Goal: Task Accomplishment & Management: Use online tool/utility

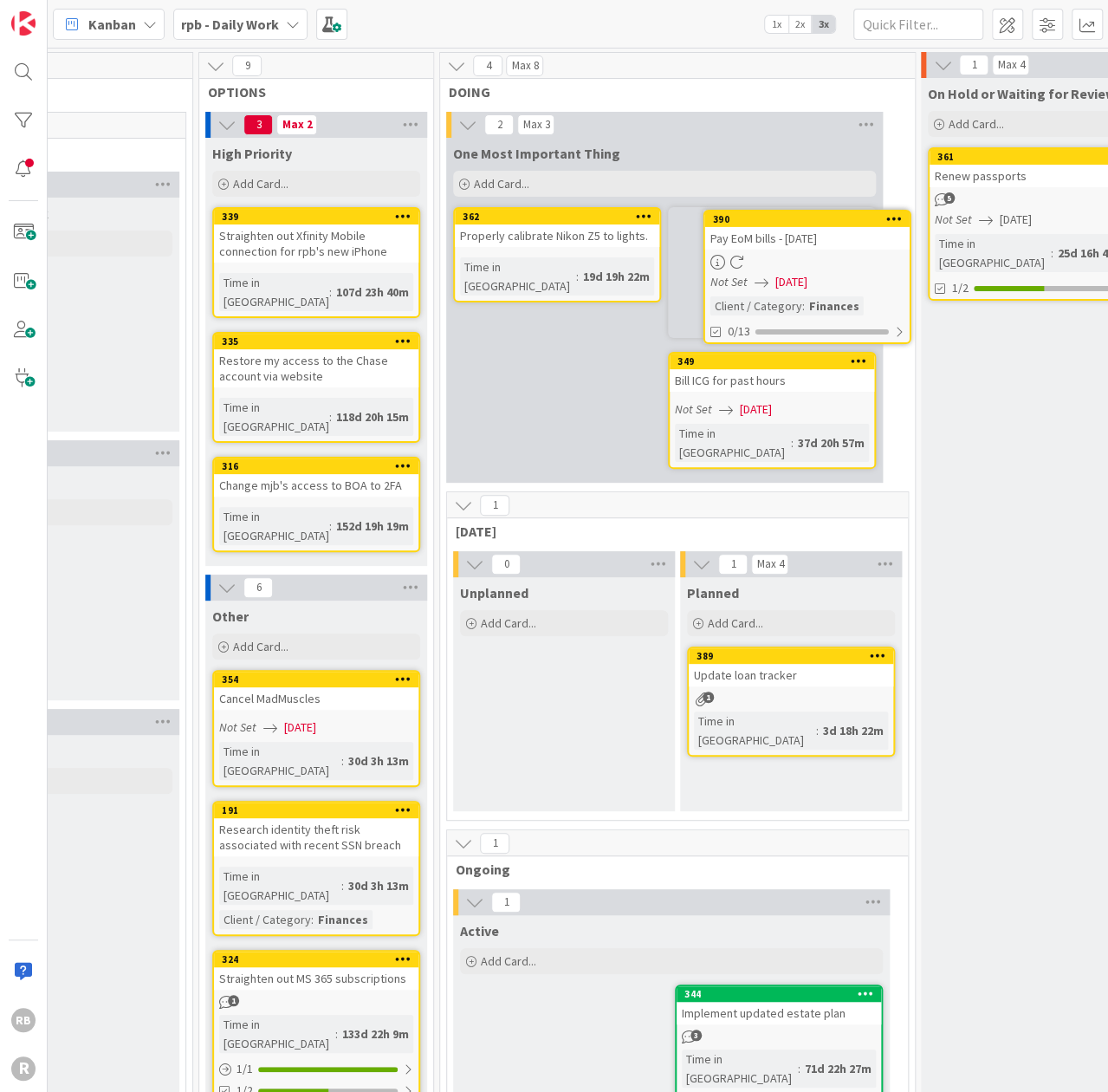
scroll to position [0, 338]
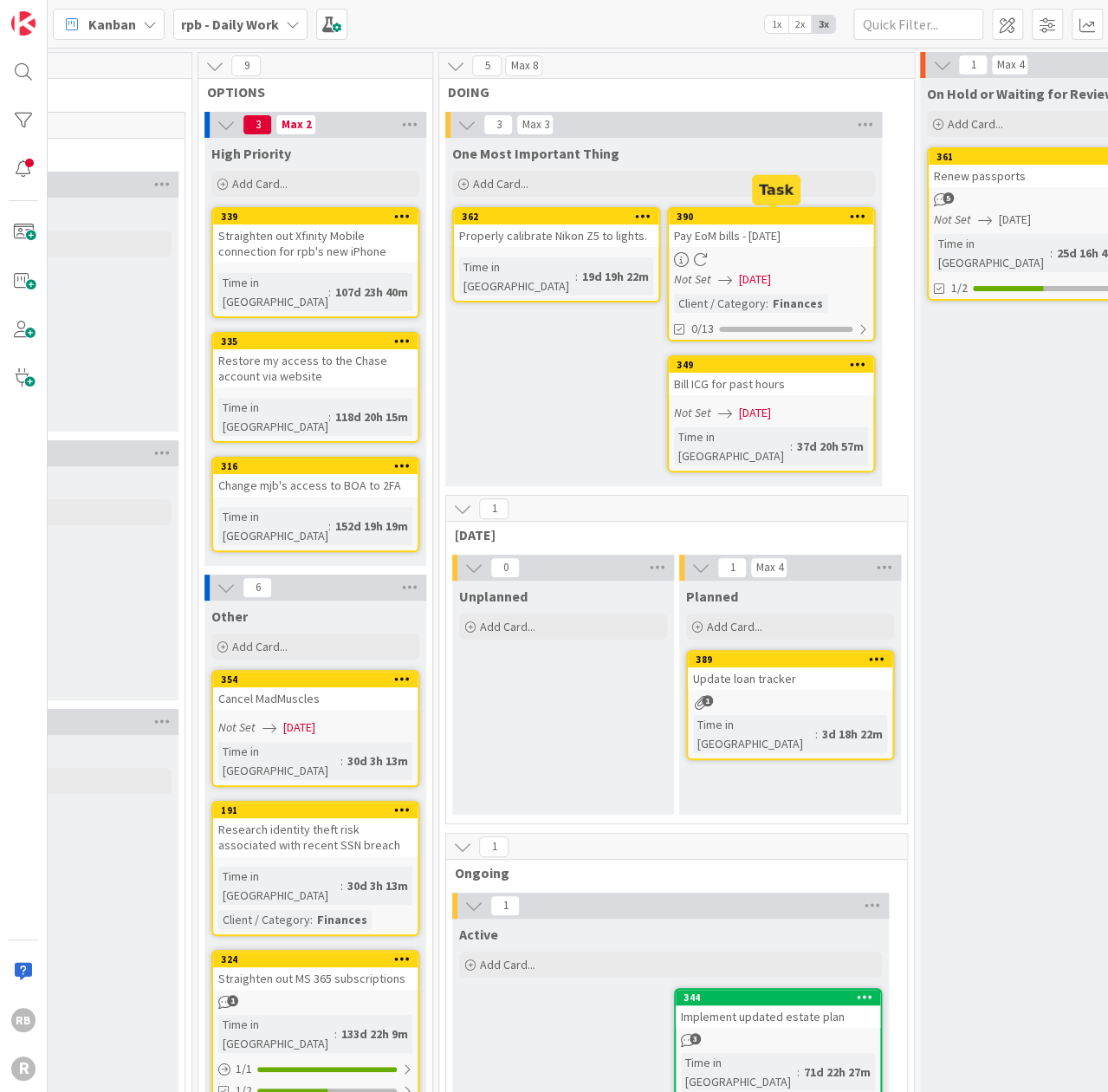
click at [788, 218] on div "390" at bounding box center [775, 216] width 197 height 12
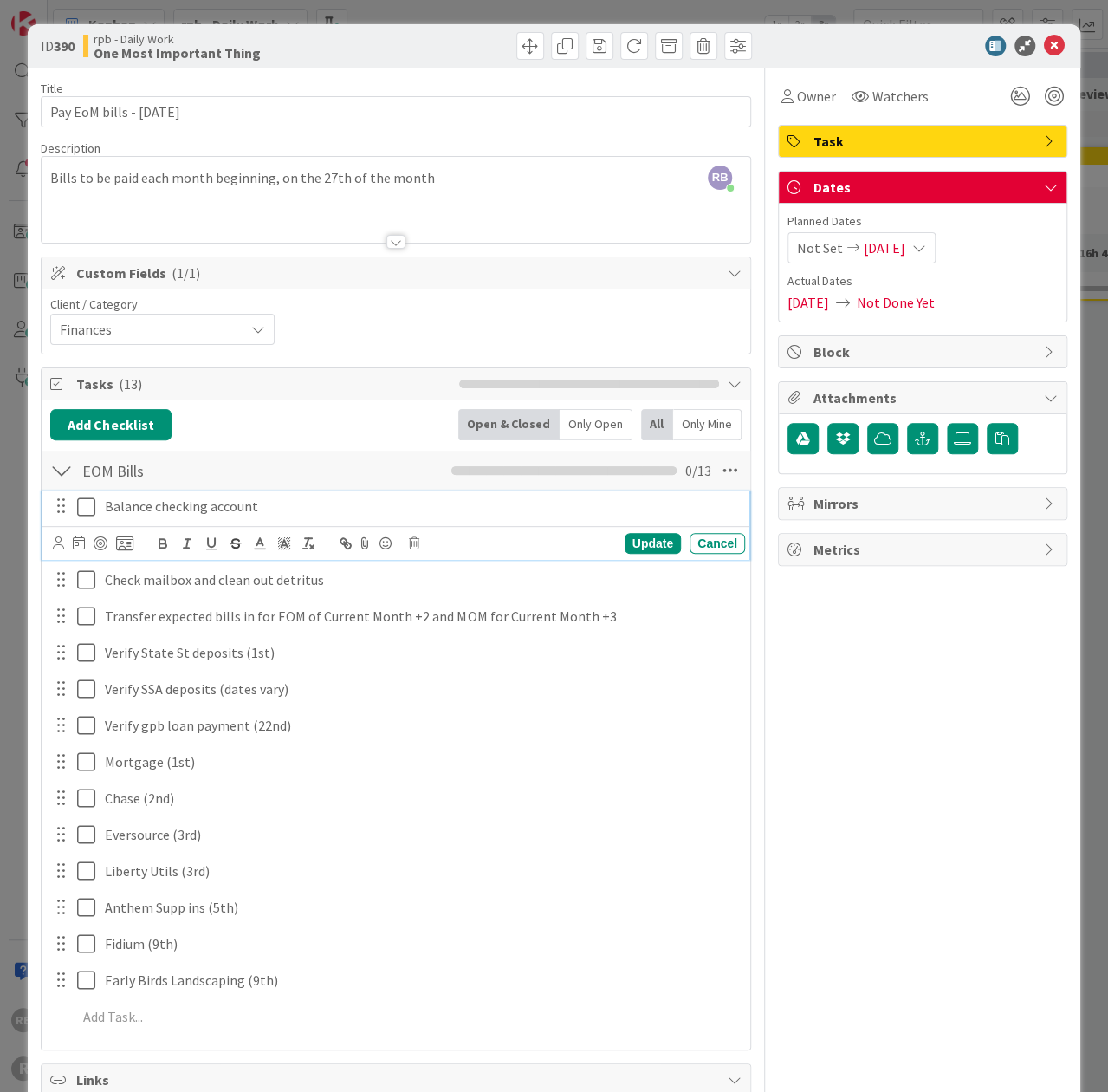
click at [86, 503] on icon at bounding box center [90, 506] width 26 height 21
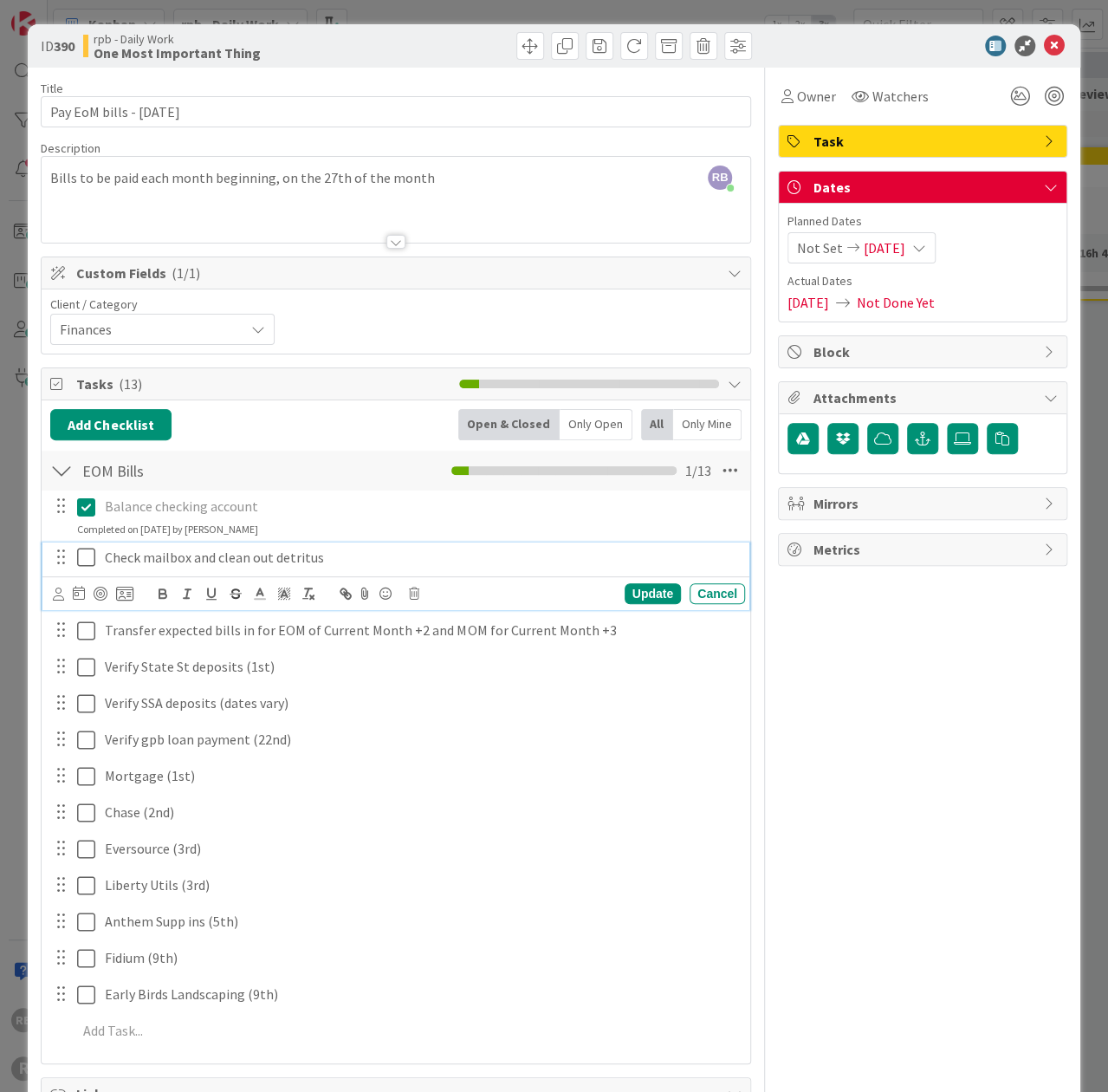
click at [87, 553] on icon at bounding box center [90, 557] width 26 height 21
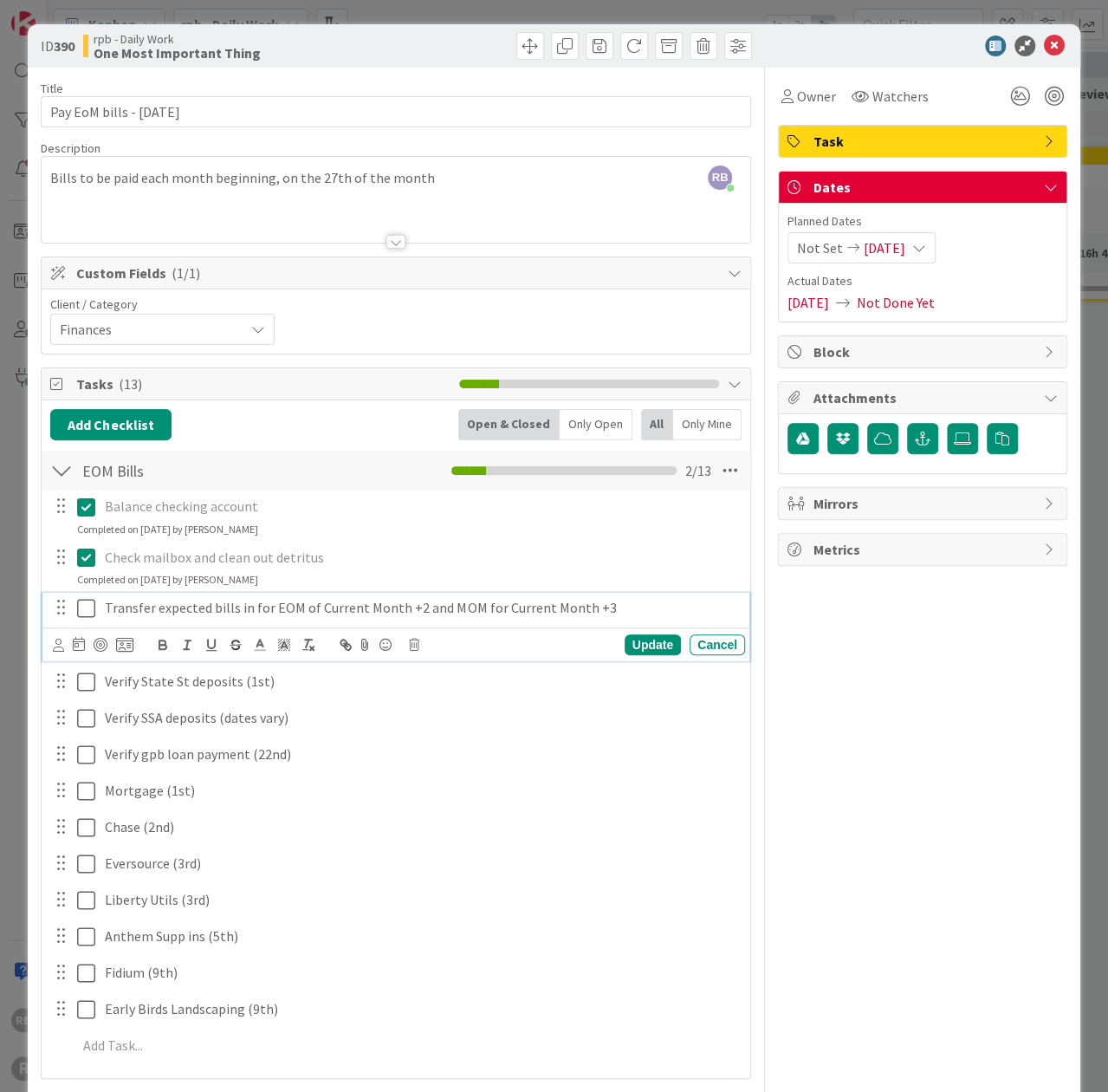
click at [83, 603] on icon at bounding box center [90, 608] width 26 height 21
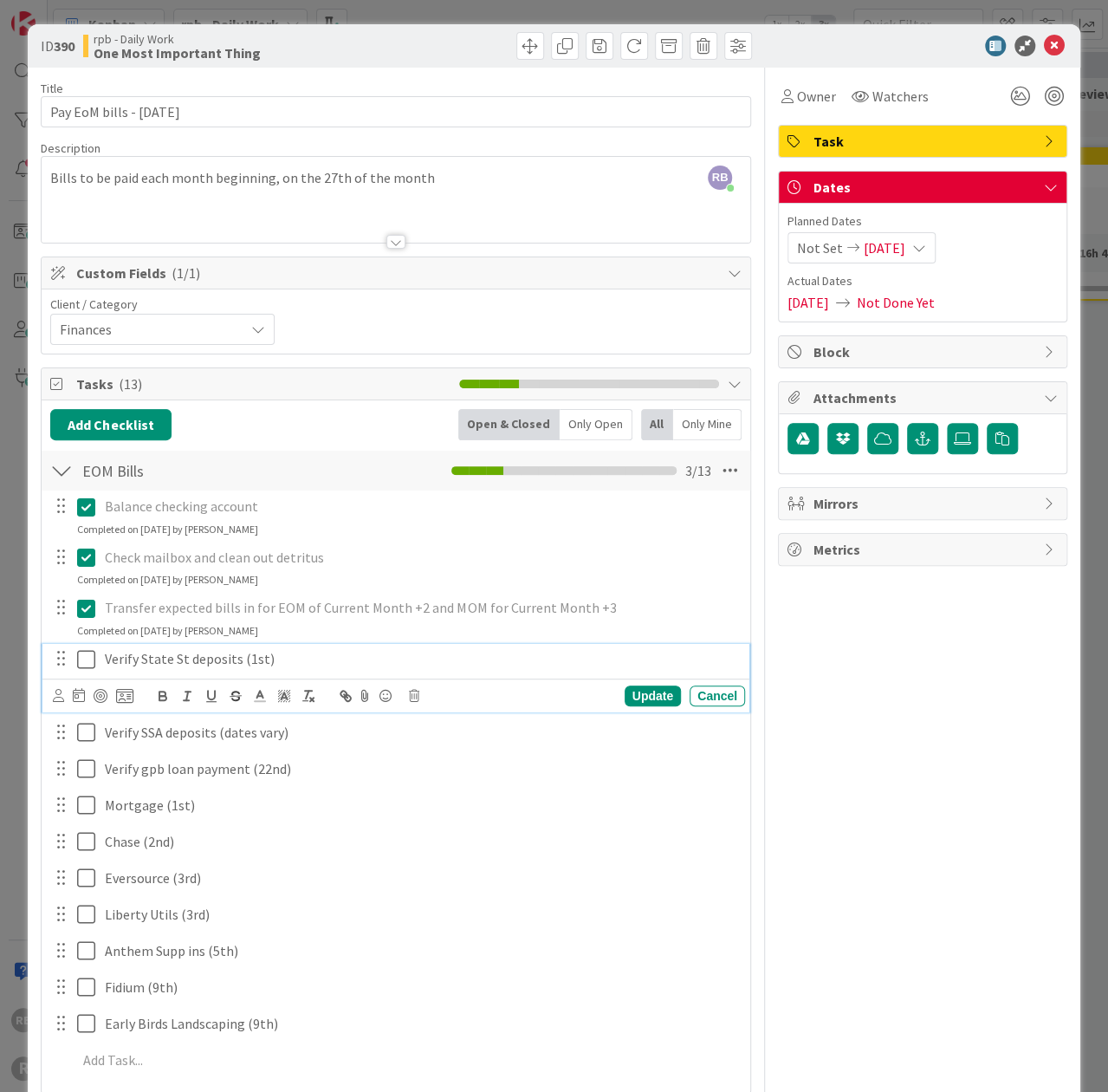
click at [89, 657] on icon at bounding box center [90, 659] width 26 height 21
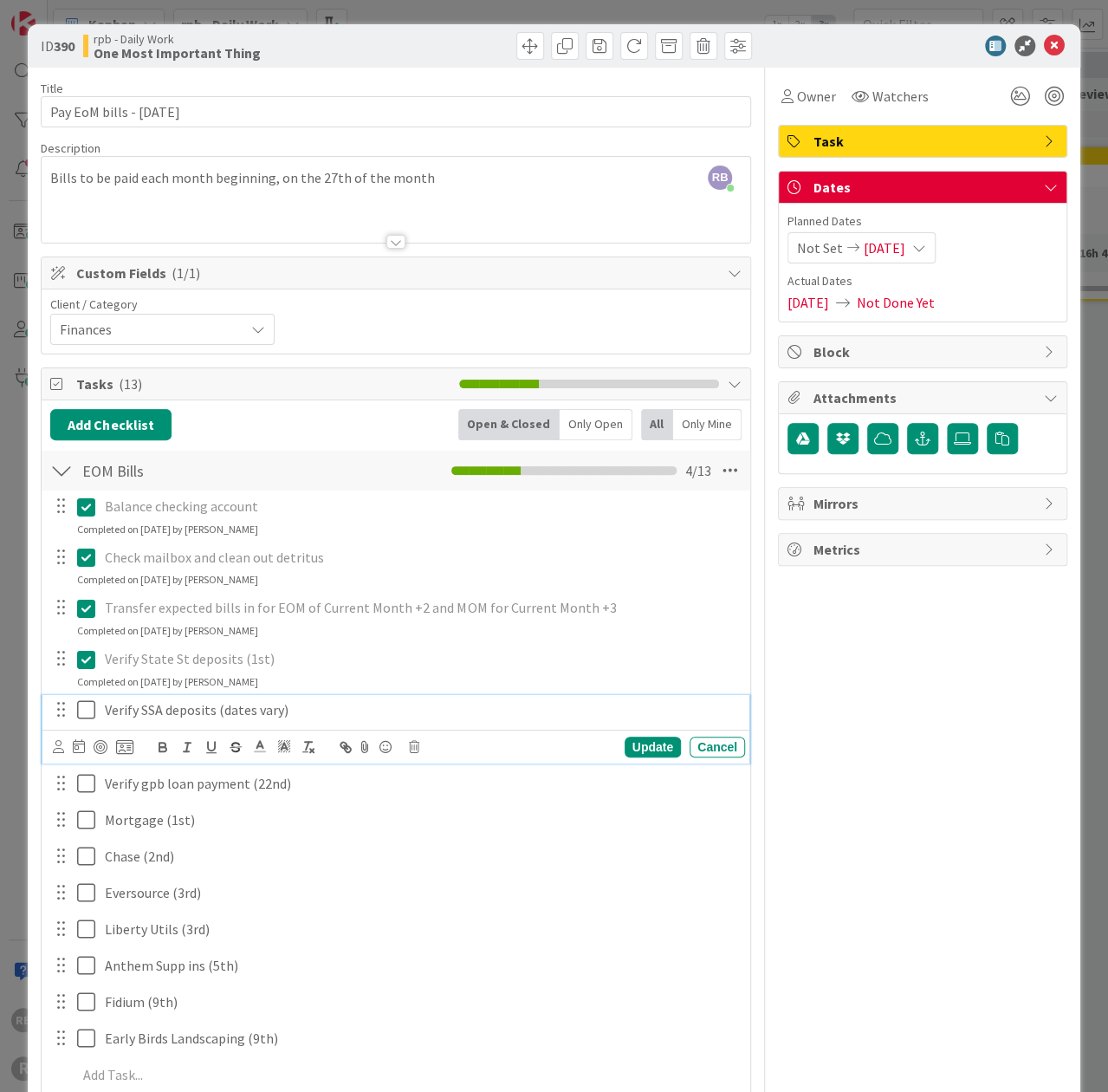
click at [87, 702] on icon at bounding box center [90, 709] width 26 height 21
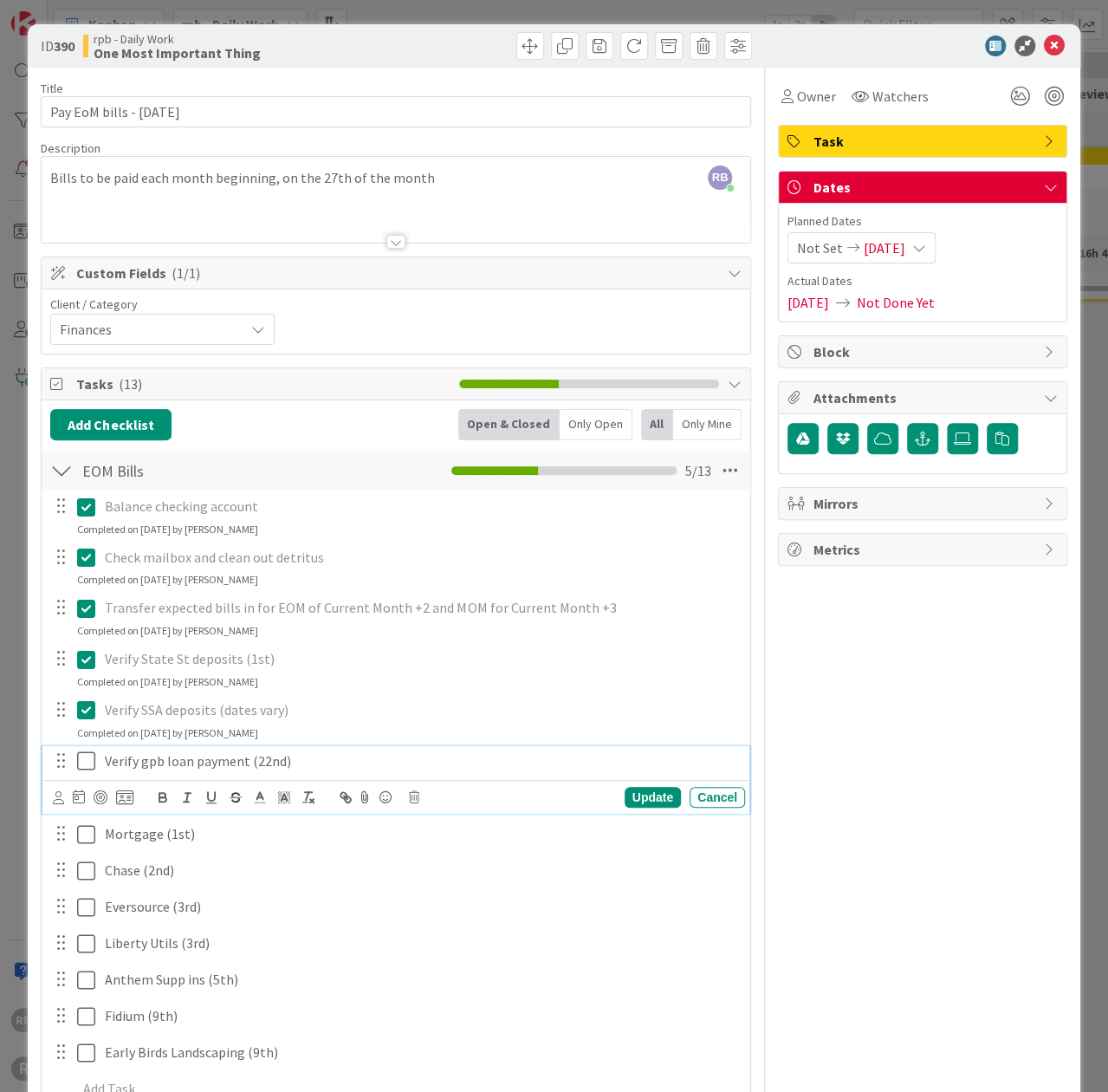
click at [88, 757] on icon at bounding box center [90, 761] width 26 height 21
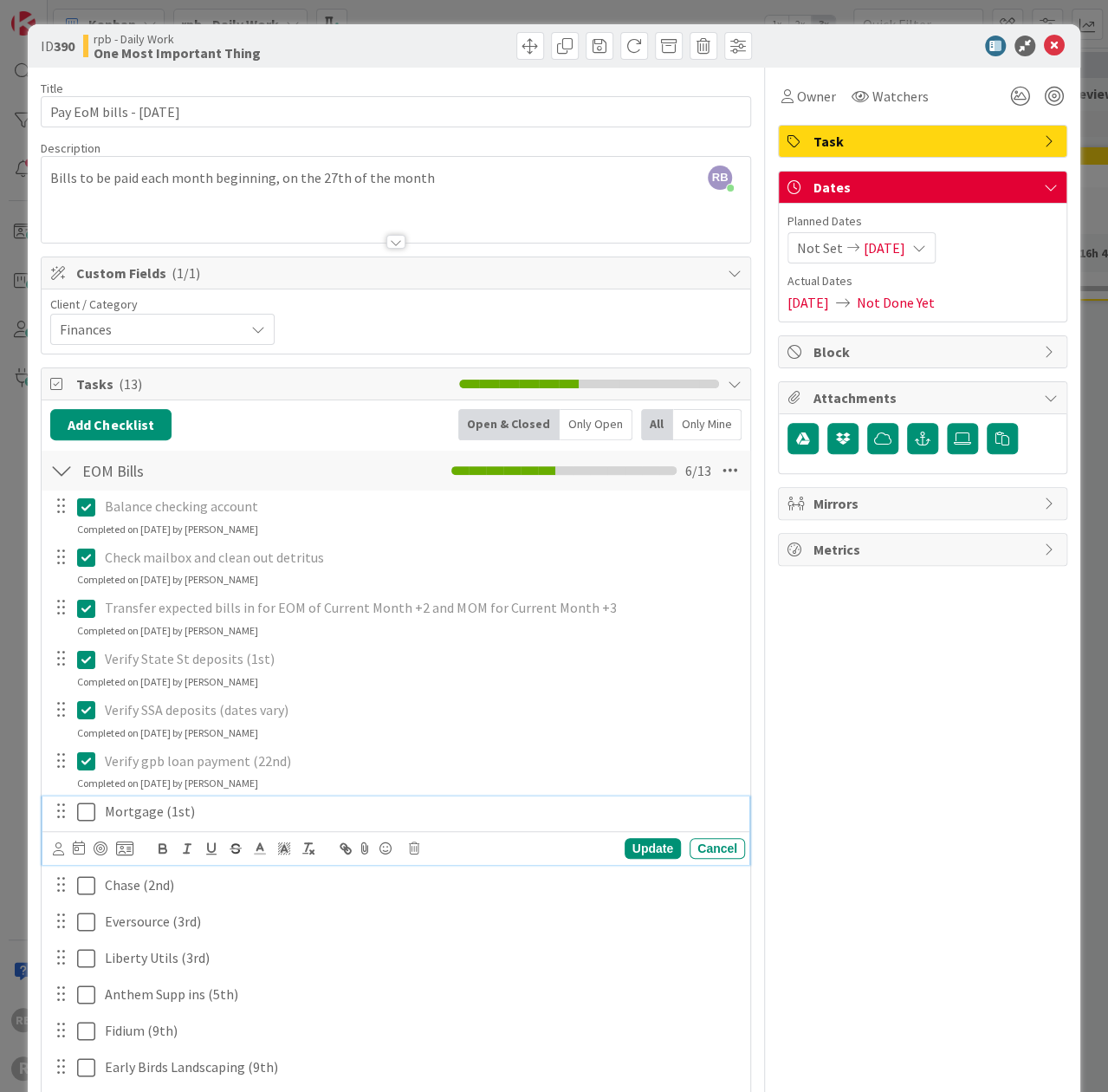
click at [85, 810] on icon at bounding box center [90, 811] width 26 height 21
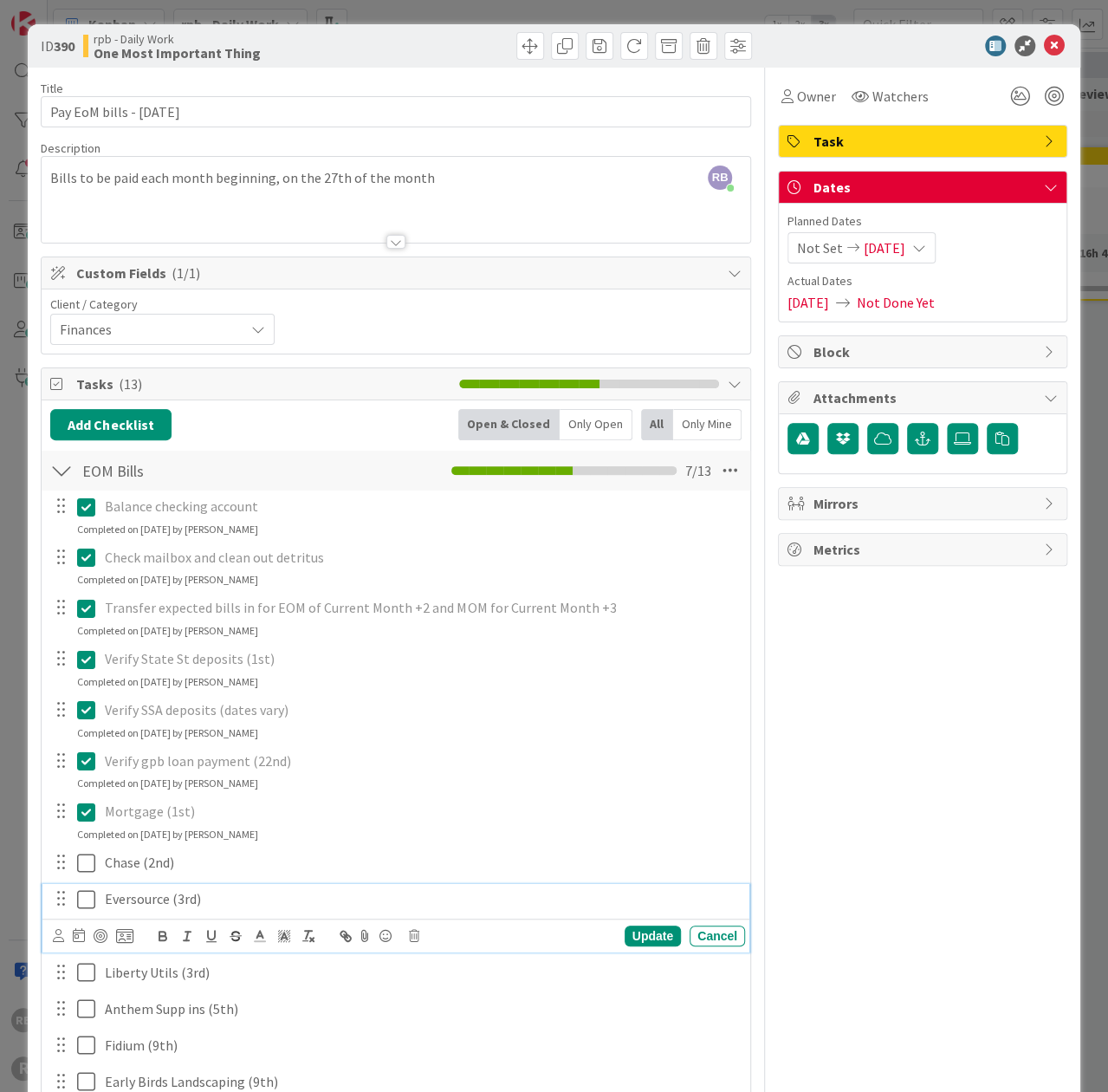
drag, startPoint x: 82, startPoint y: 895, endPoint x: 83, endPoint y: 908, distance: 13.0
click at [82, 895] on icon at bounding box center [90, 899] width 26 height 21
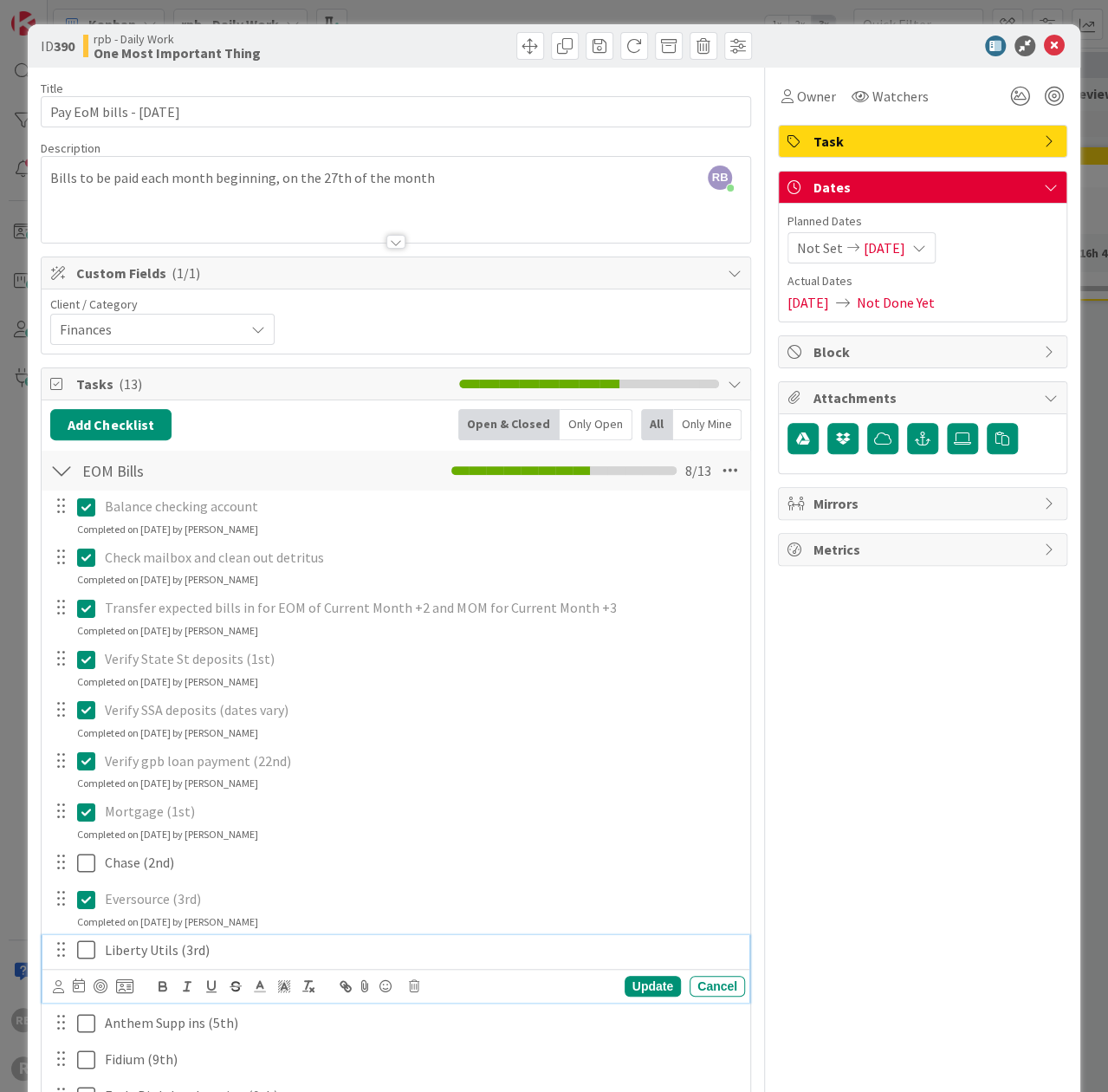
click at [85, 950] on icon at bounding box center [90, 950] width 26 height 21
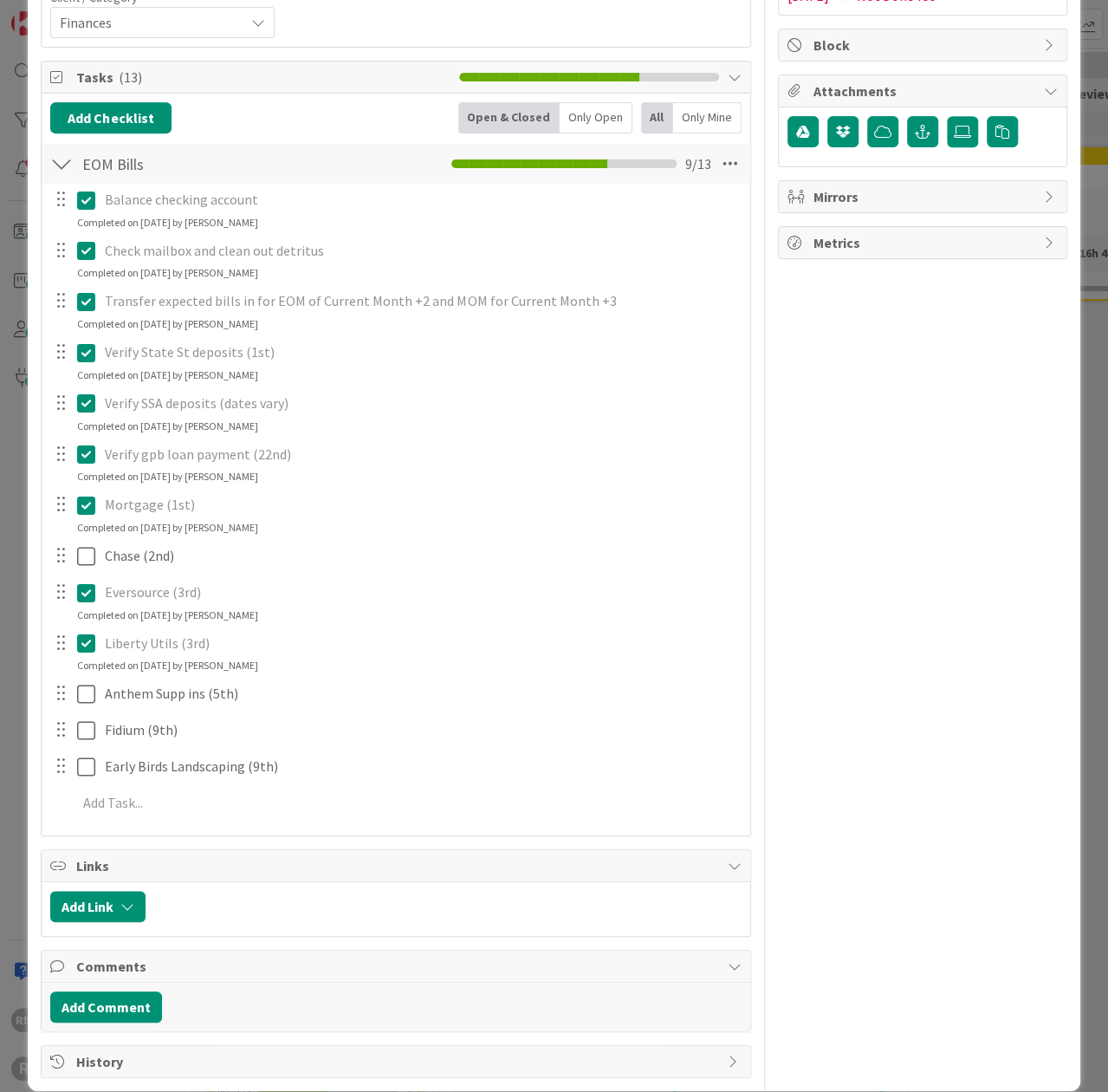
scroll to position [324, 0]
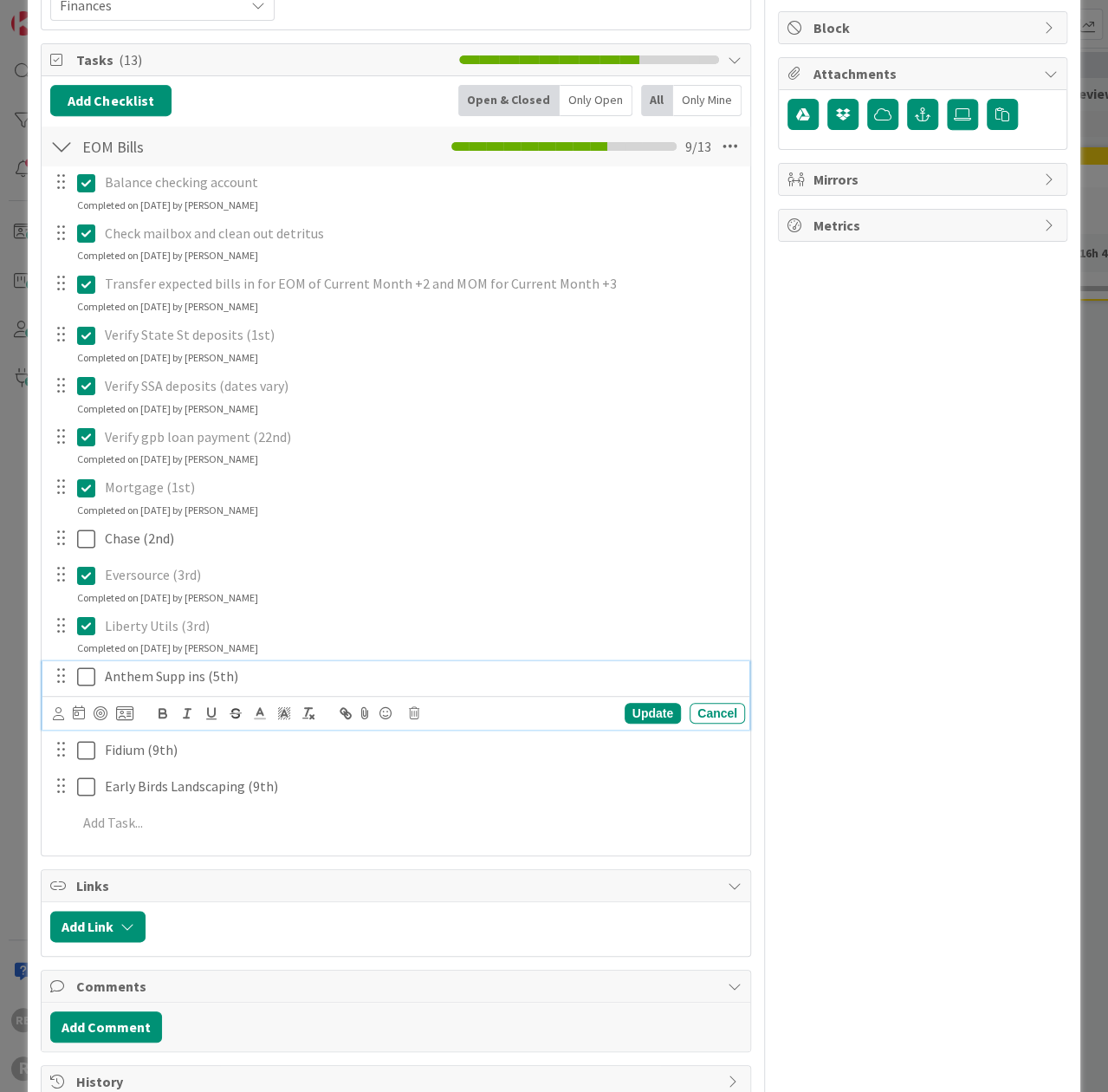
click at [87, 674] on icon at bounding box center [90, 677] width 26 height 21
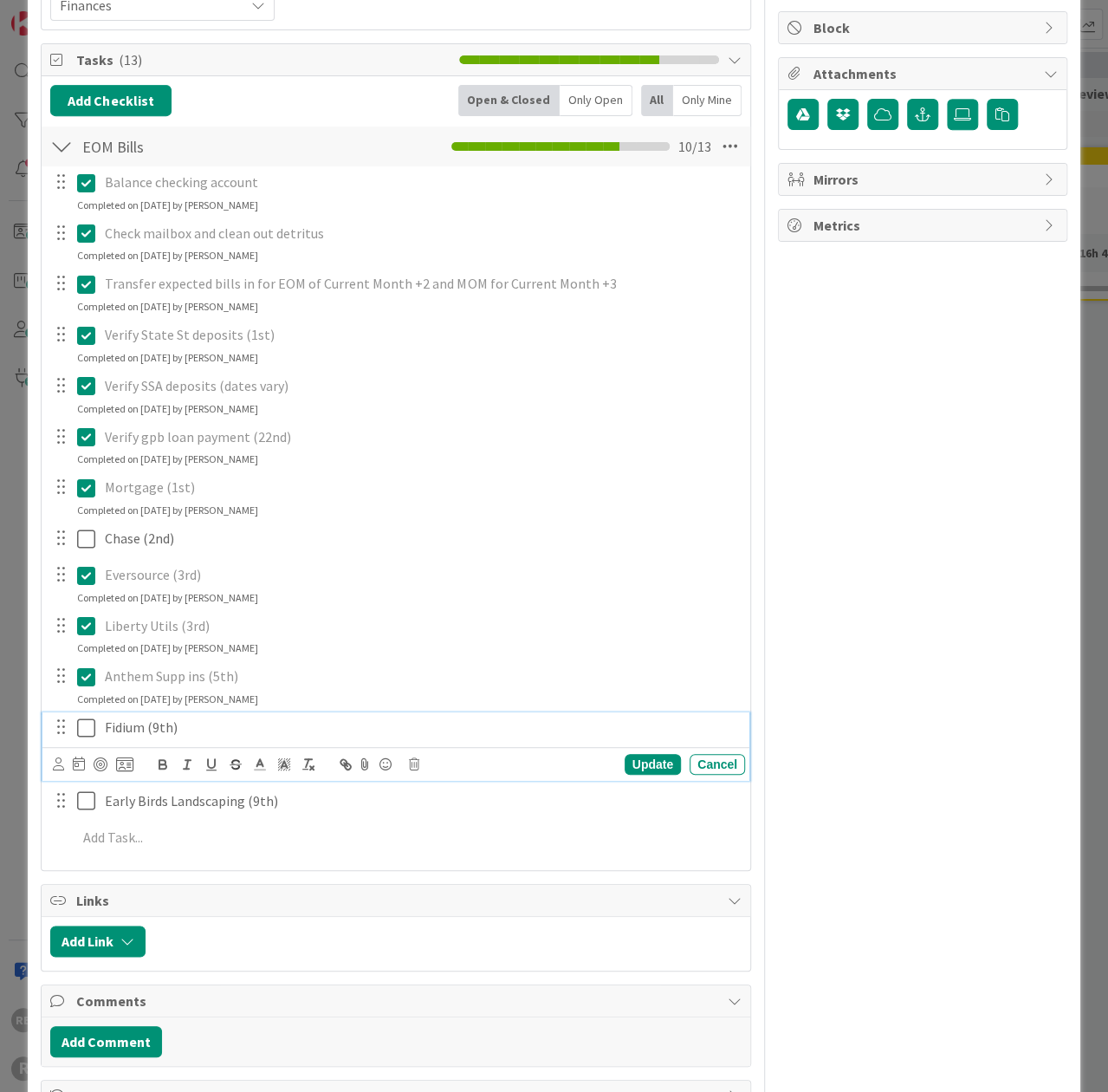
click at [85, 724] on icon at bounding box center [90, 728] width 26 height 21
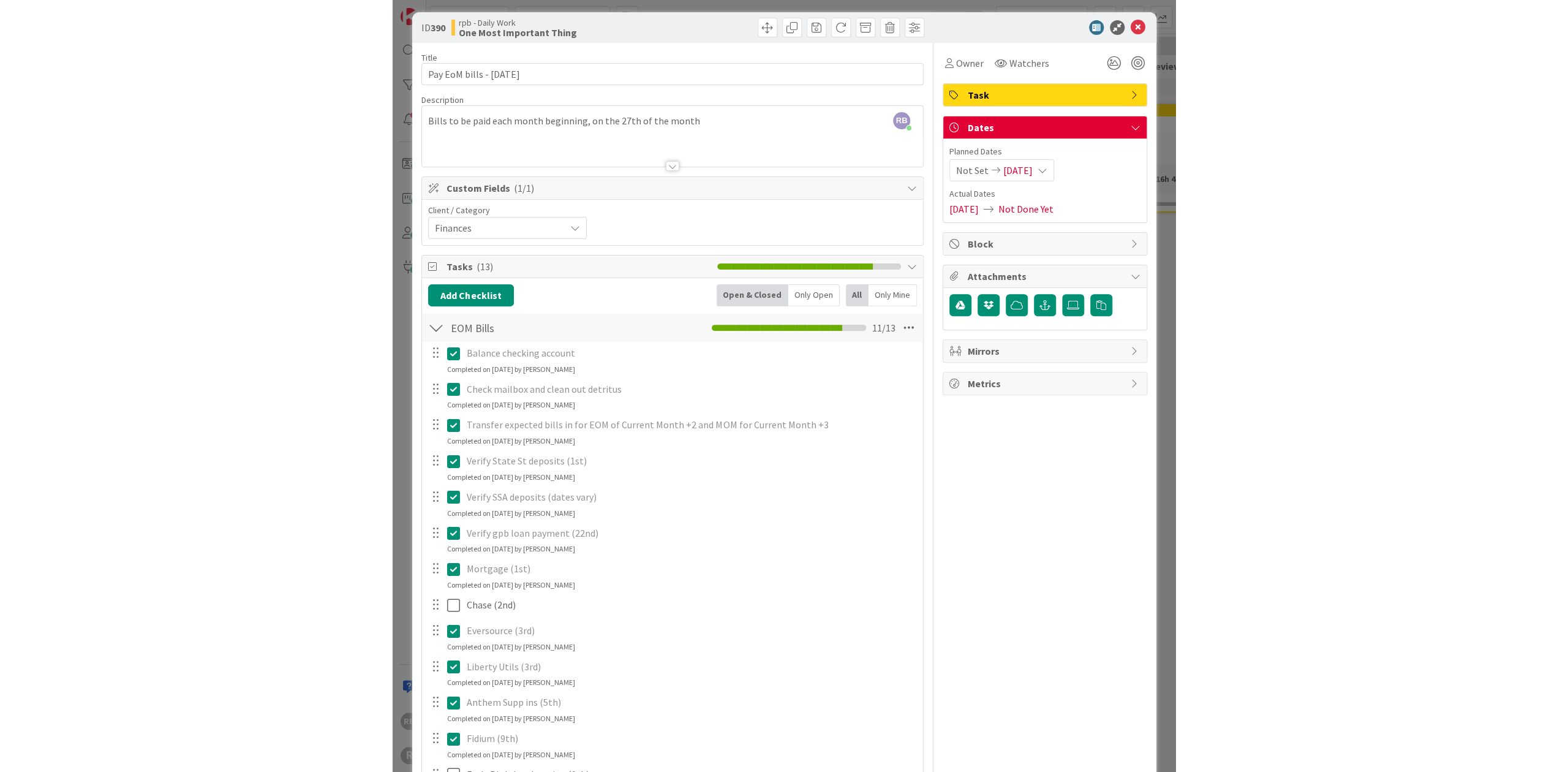
scroll to position [0, 0]
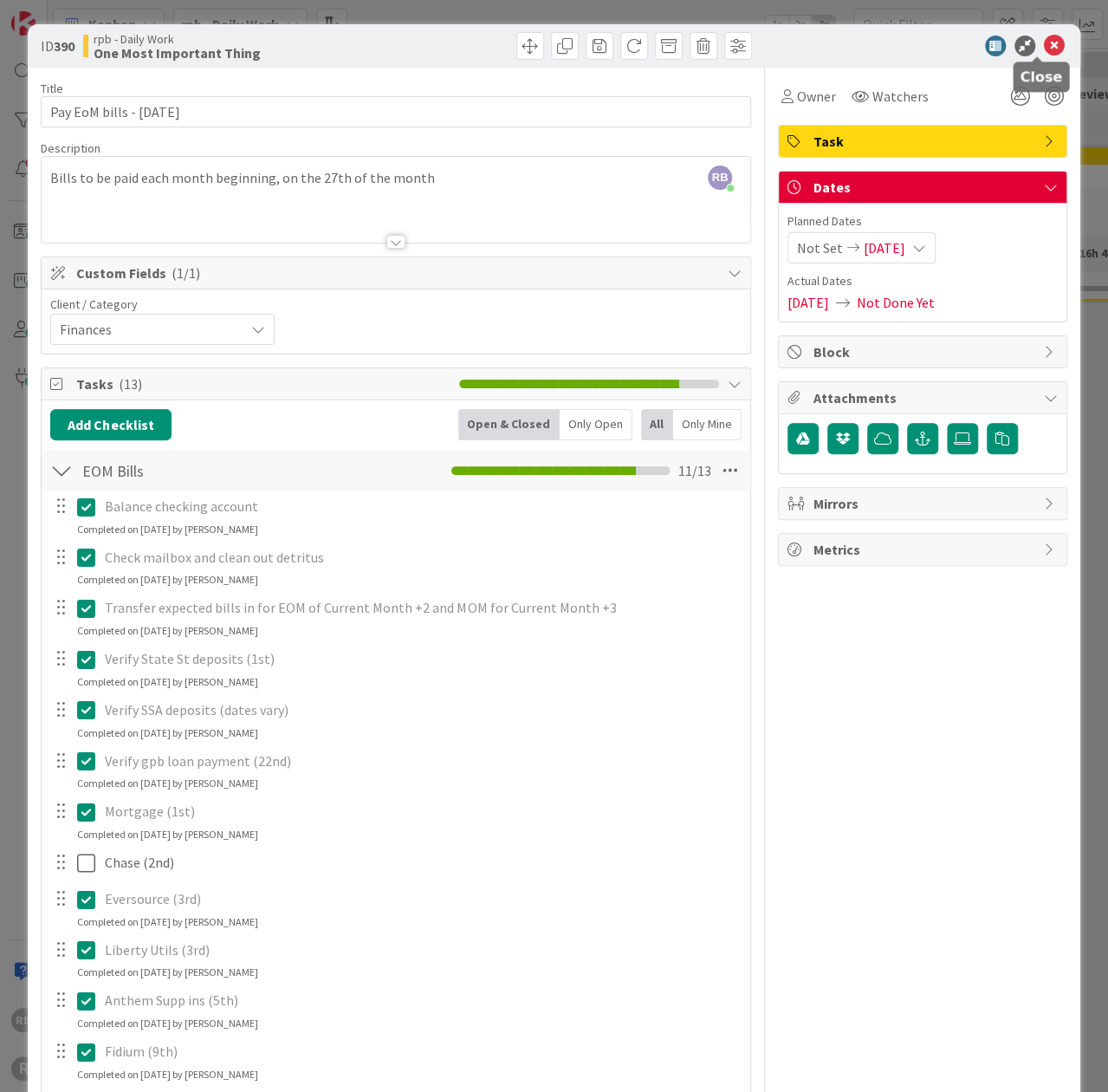
click at [1044, 45] on icon at bounding box center [1055, 46] width 21 height 21
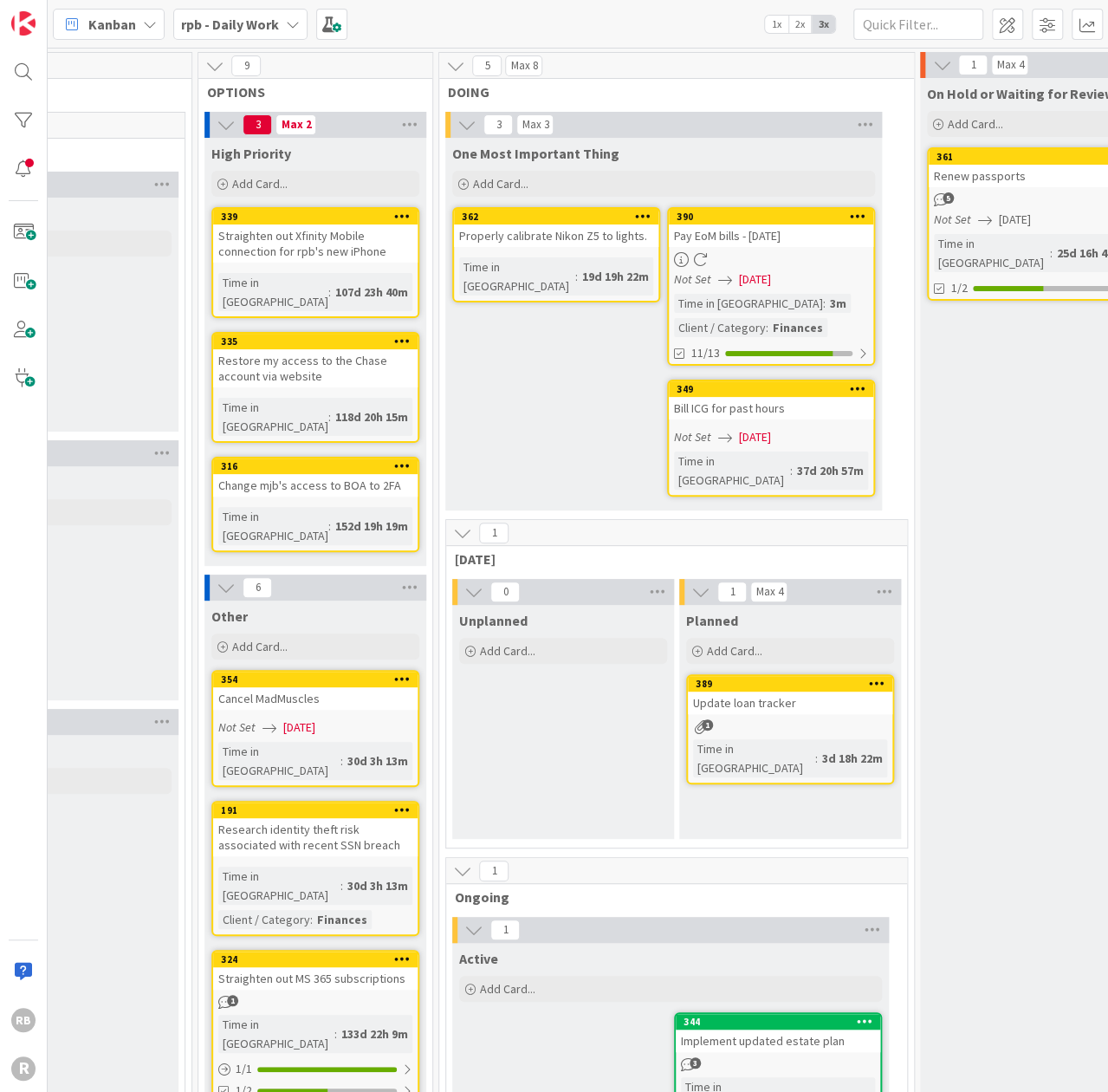
click at [770, 719] on div "1" at bounding box center [790, 726] width 204 height 15
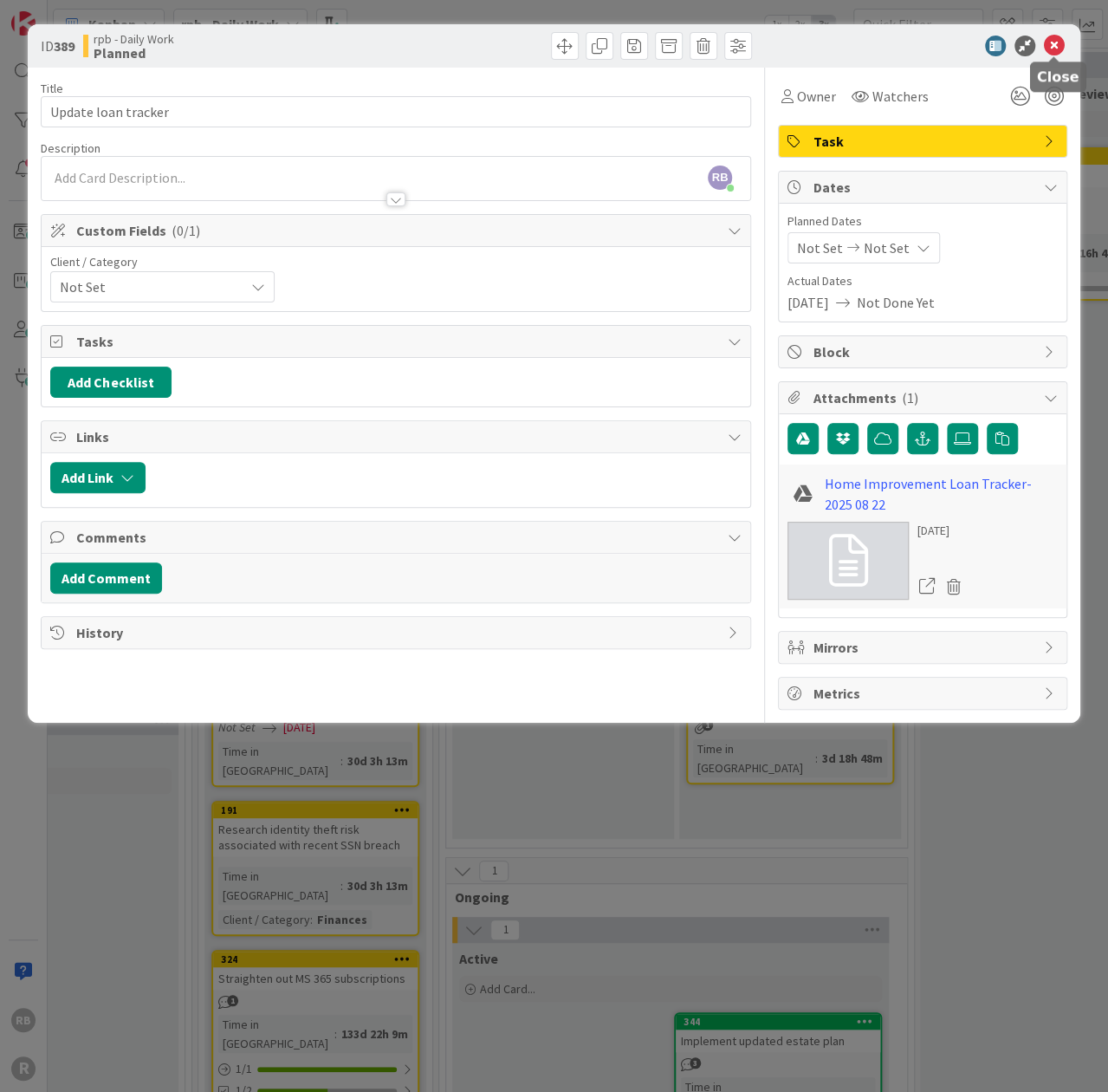
click at [1055, 43] on icon at bounding box center [1055, 46] width 21 height 21
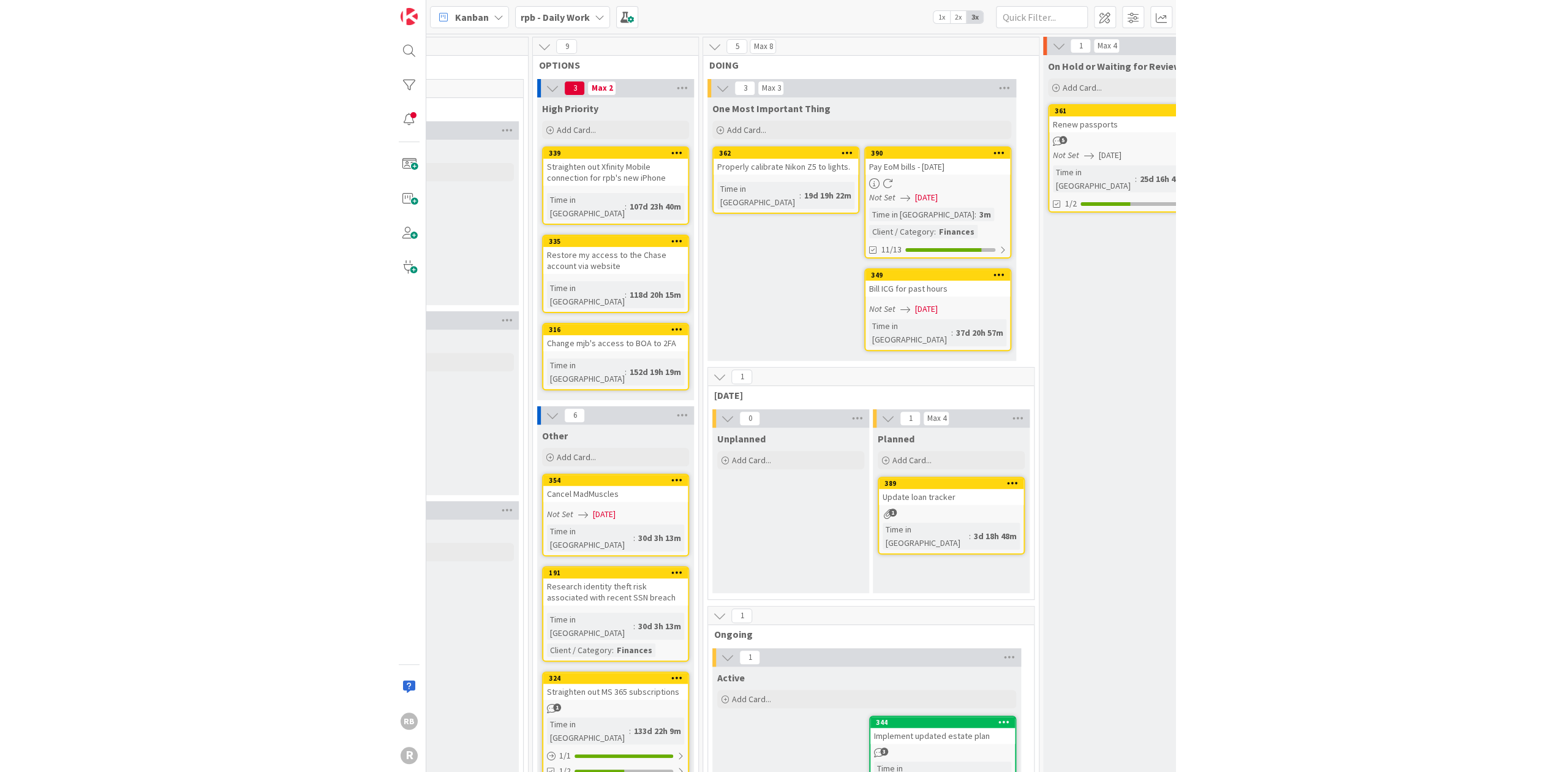
scroll to position [0, 191]
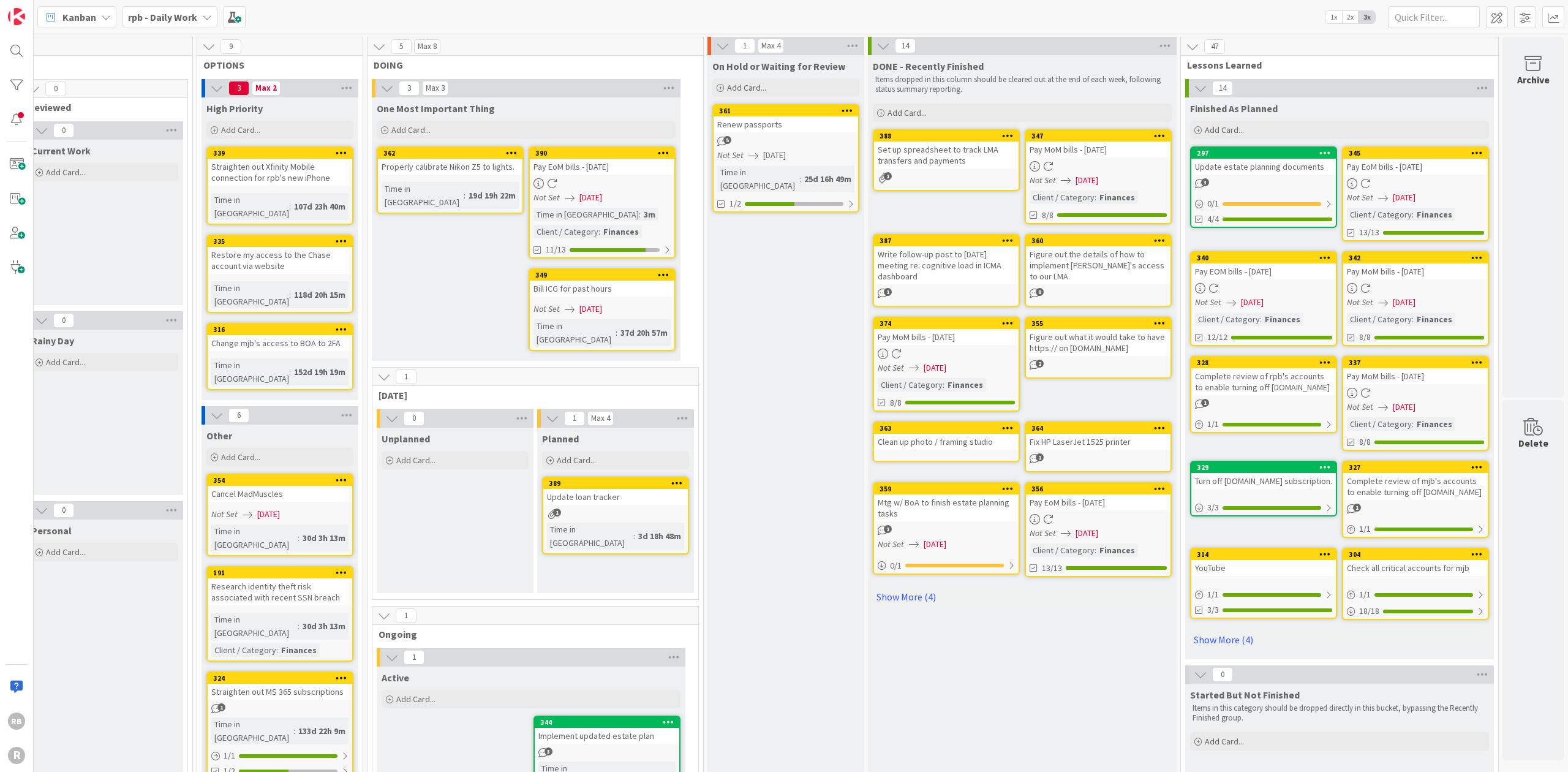
click at [783, 136] on div "5" at bounding box center [786, 142] width 144 height 11
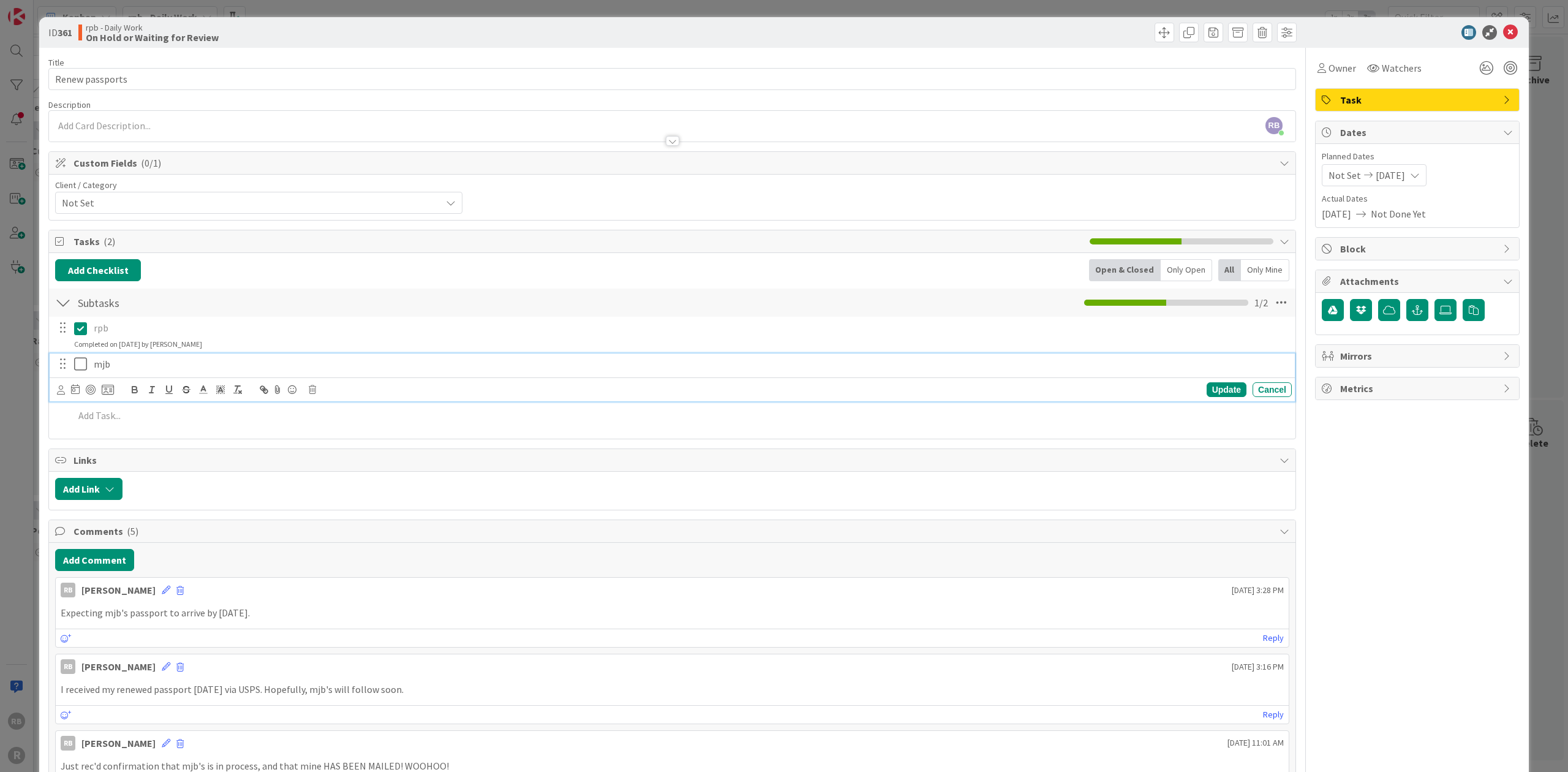
click at [80, 363] on icon at bounding box center [83, 364] width 19 height 15
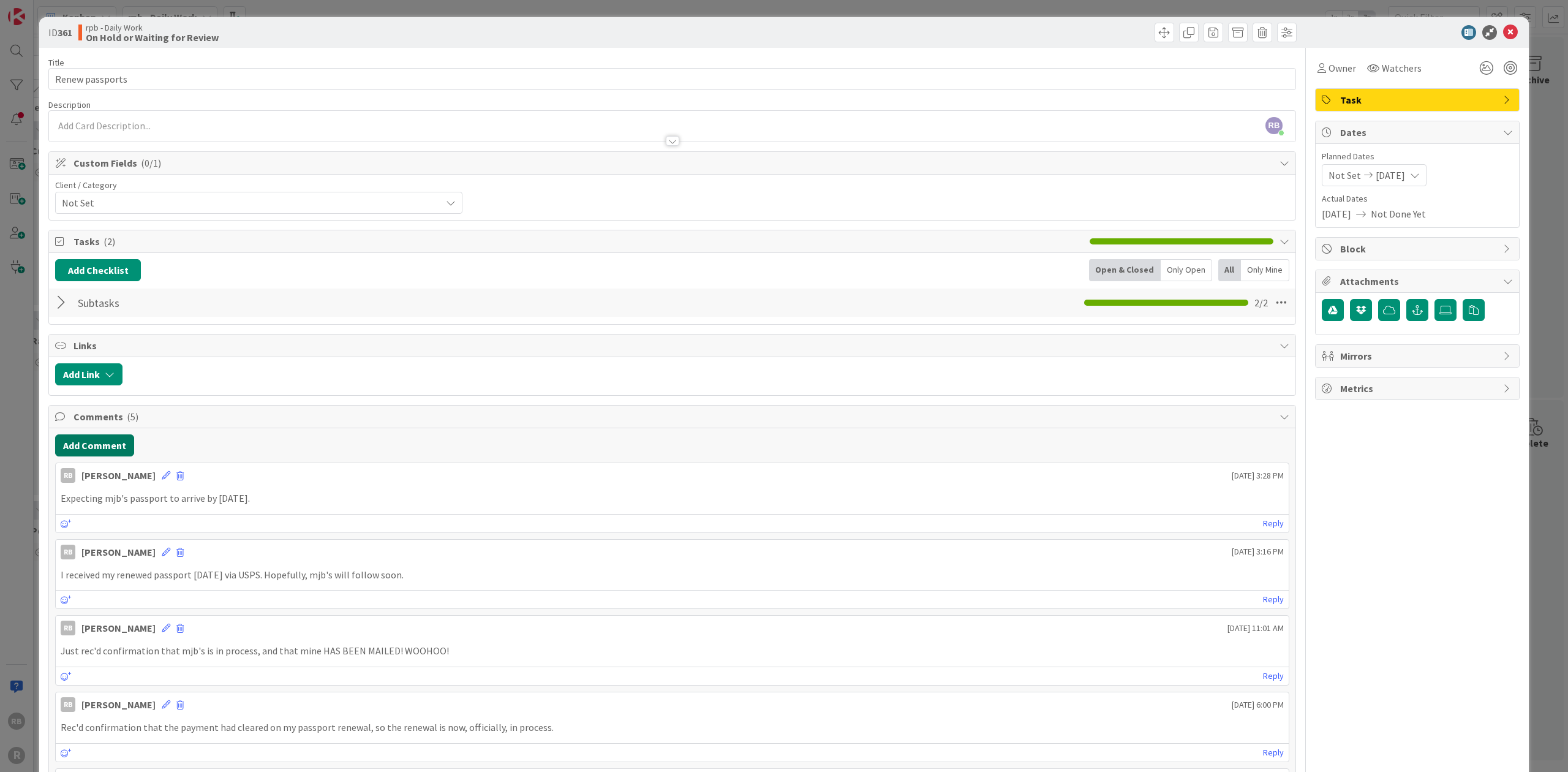
click at [105, 442] on button "Add Comment" at bounding box center [94, 445] width 79 height 22
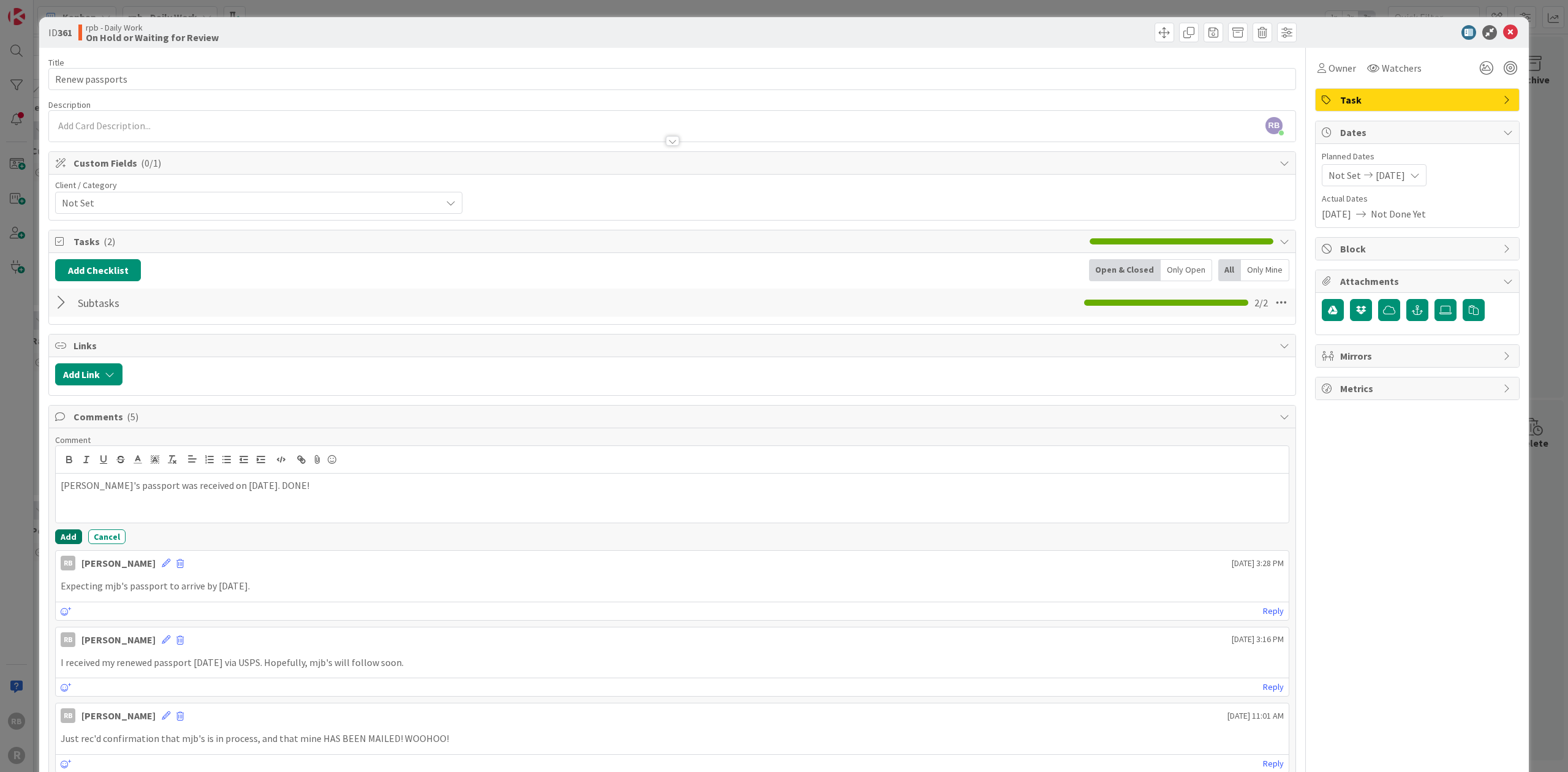
click at [70, 533] on button "Add" at bounding box center [68, 536] width 27 height 15
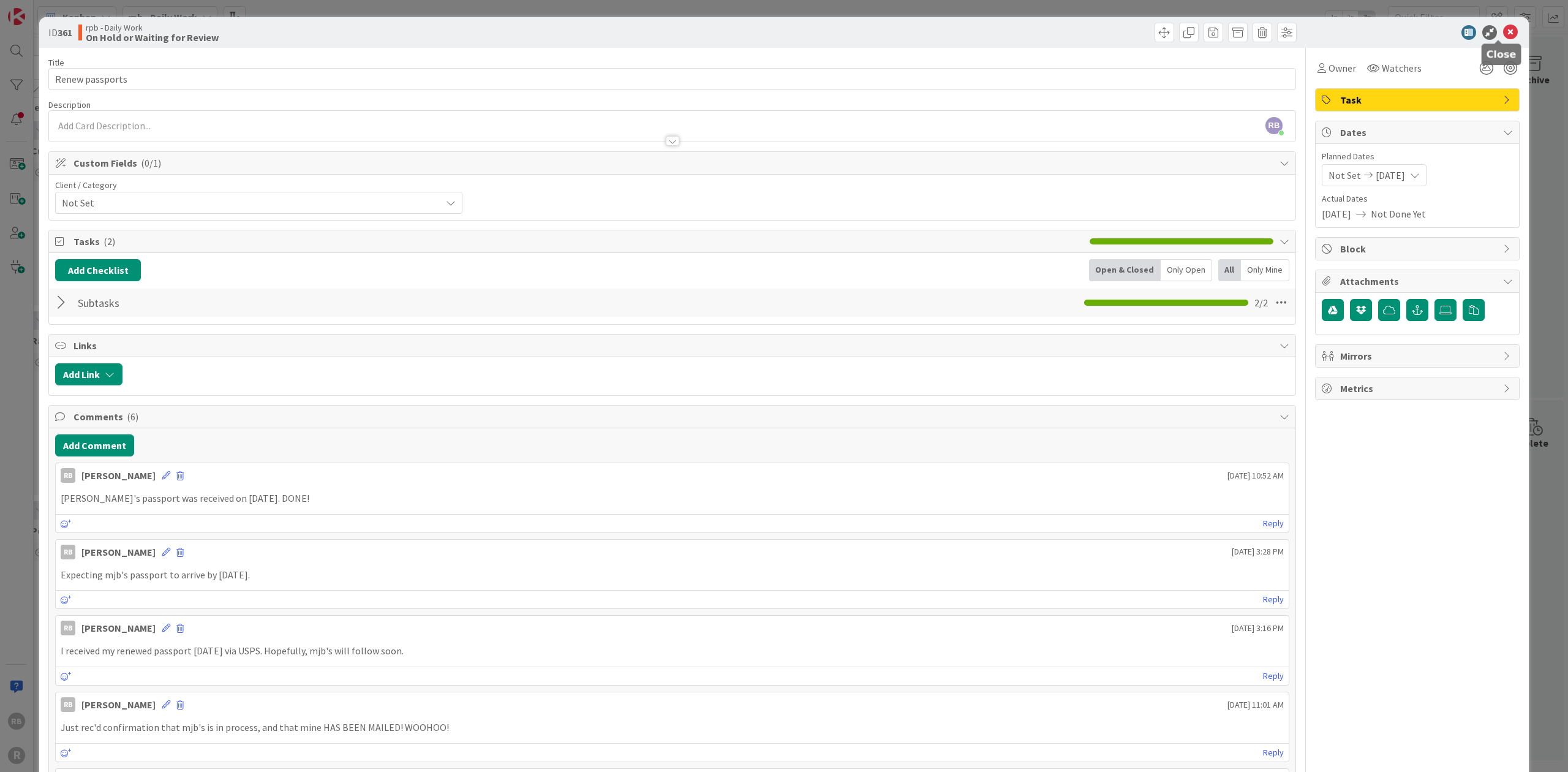
click at [783, 30] on icon at bounding box center [1510, 32] width 15 height 15
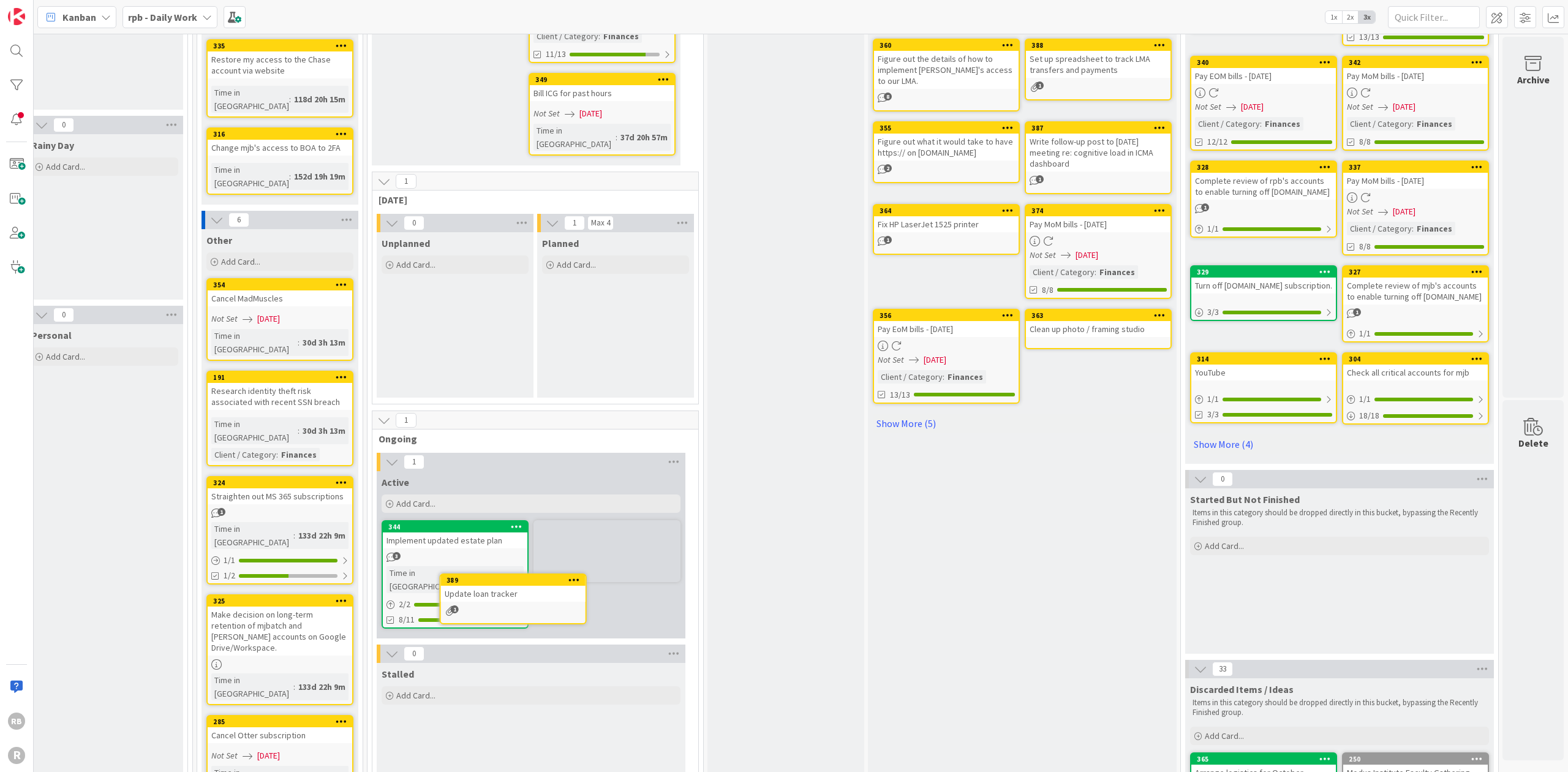
scroll to position [195, 191]
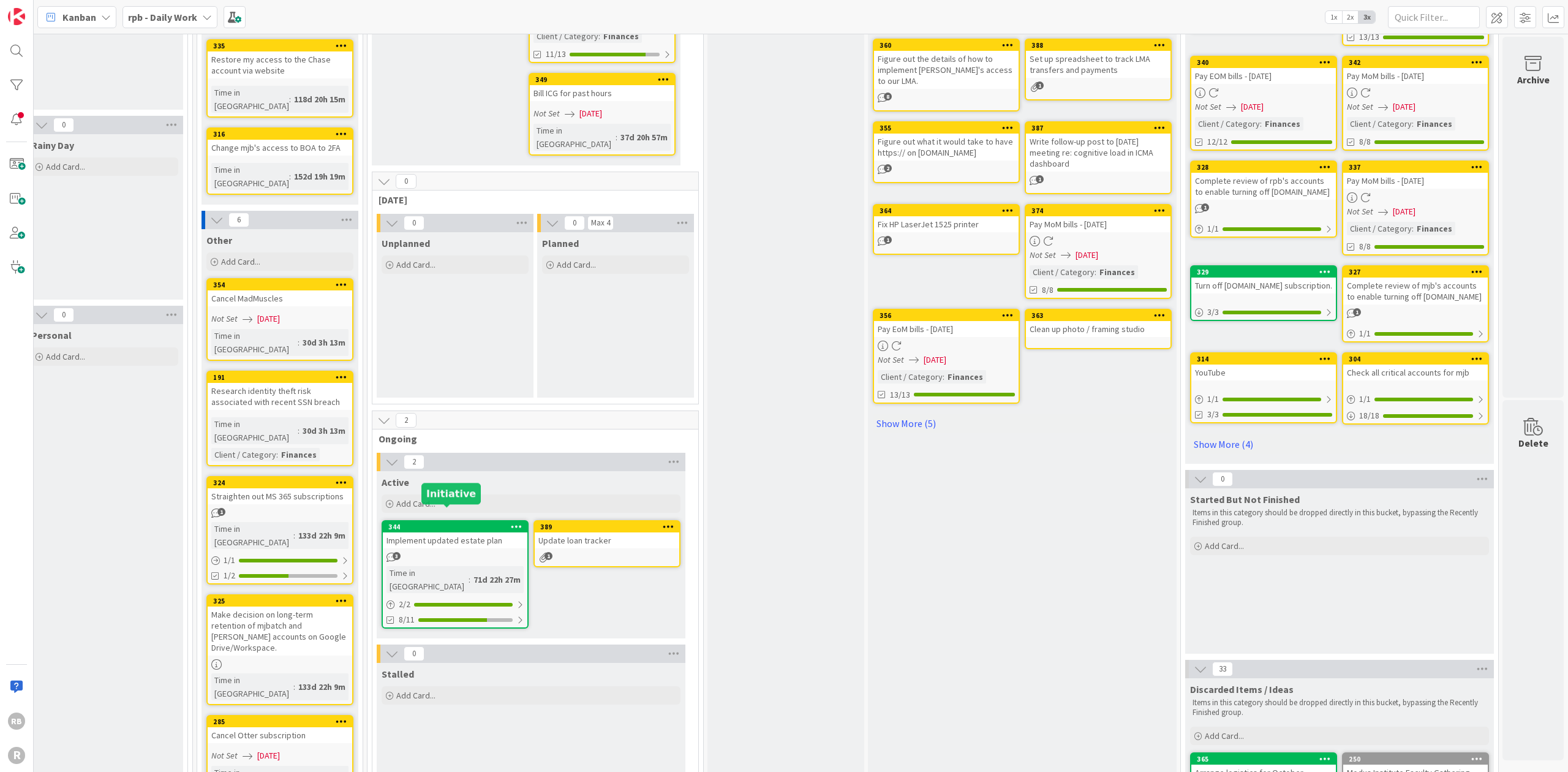
click at [445, 523] on div "344" at bounding box center [458, 527] width 139 height 9
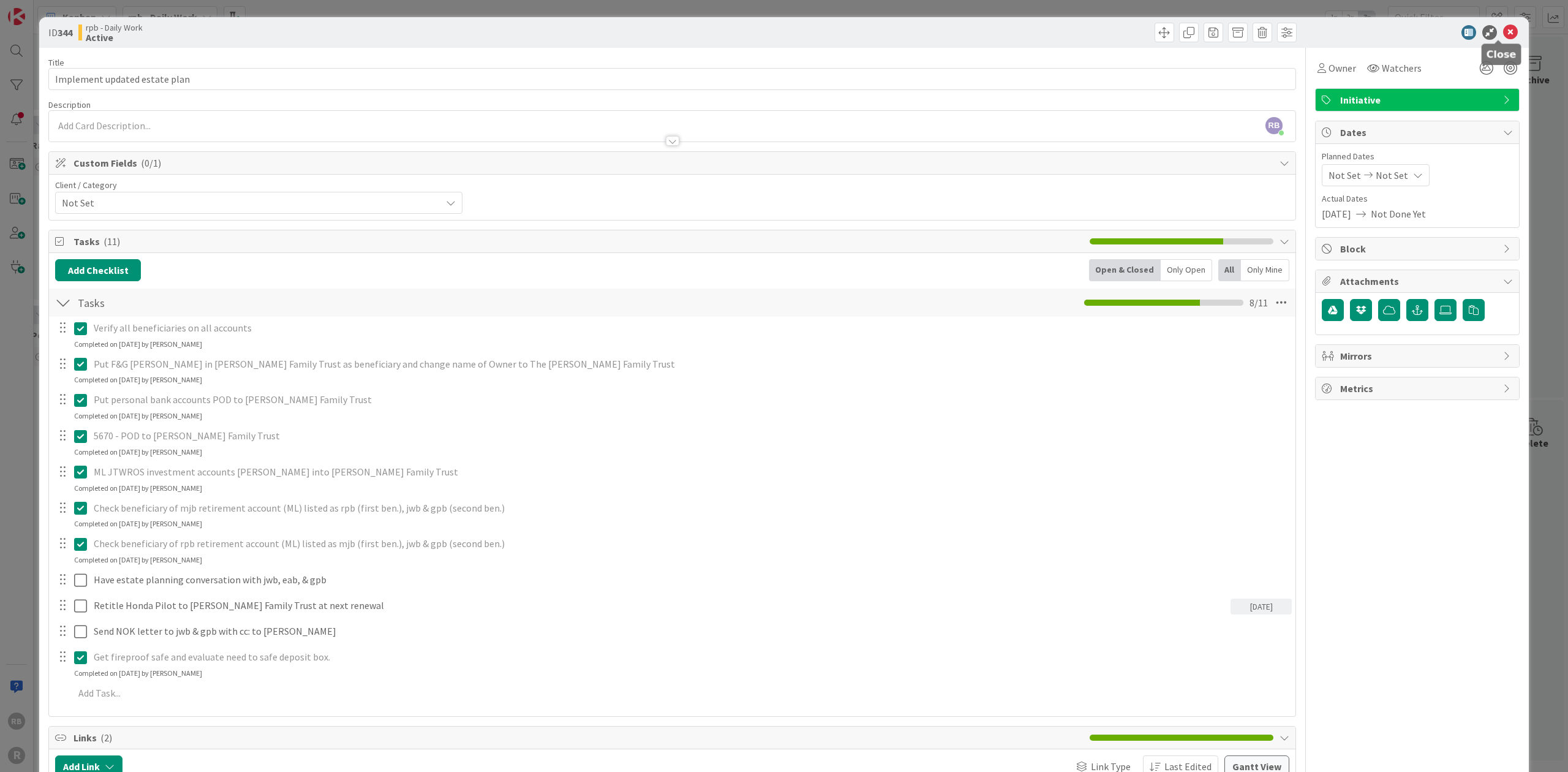
click at [783, 29] on icon at bounding box center [1510, 32] width 15 height 15
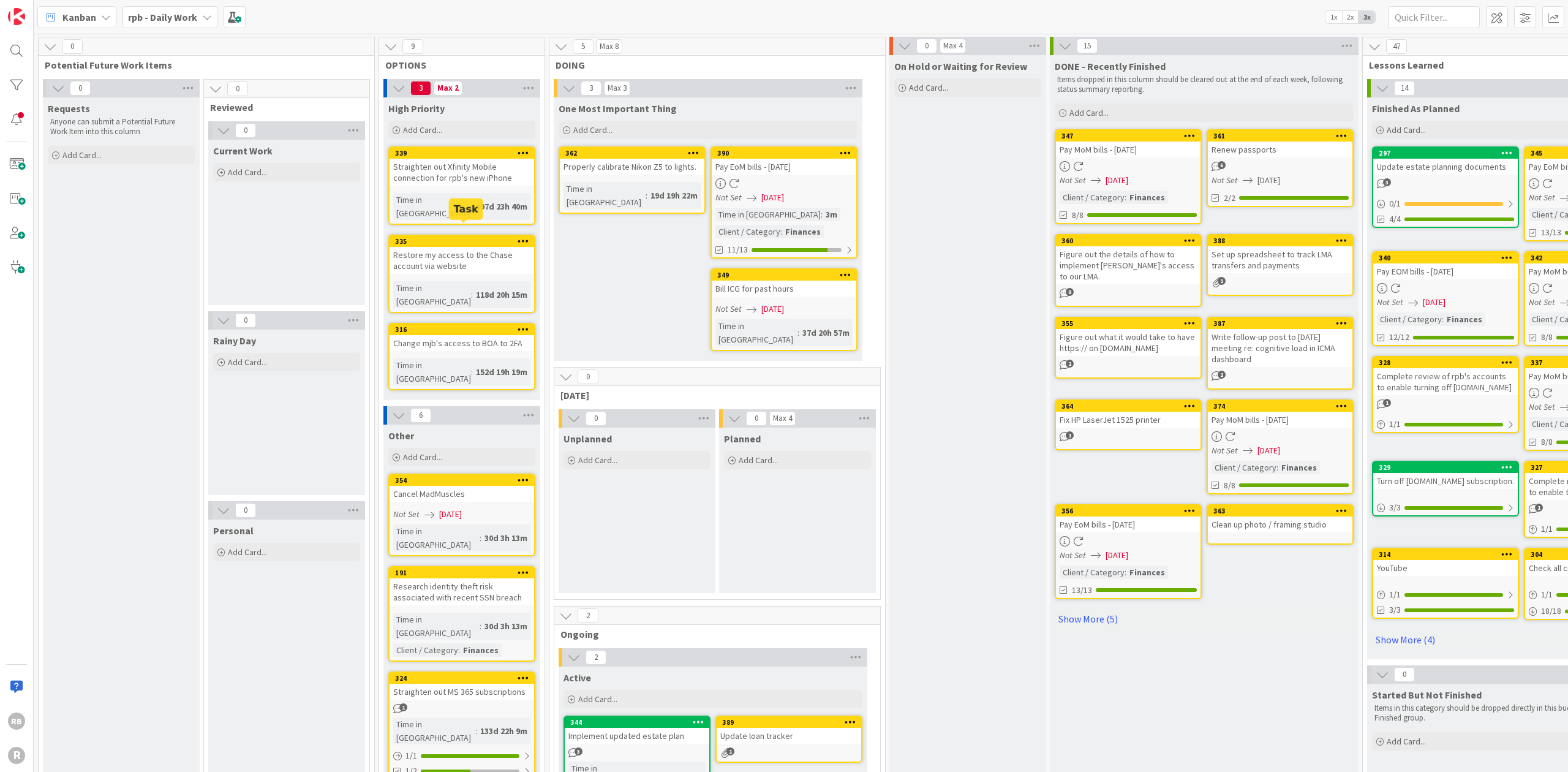
click at [447, 237] on div "335" at bounding box center [464, 241] width 139 height 9
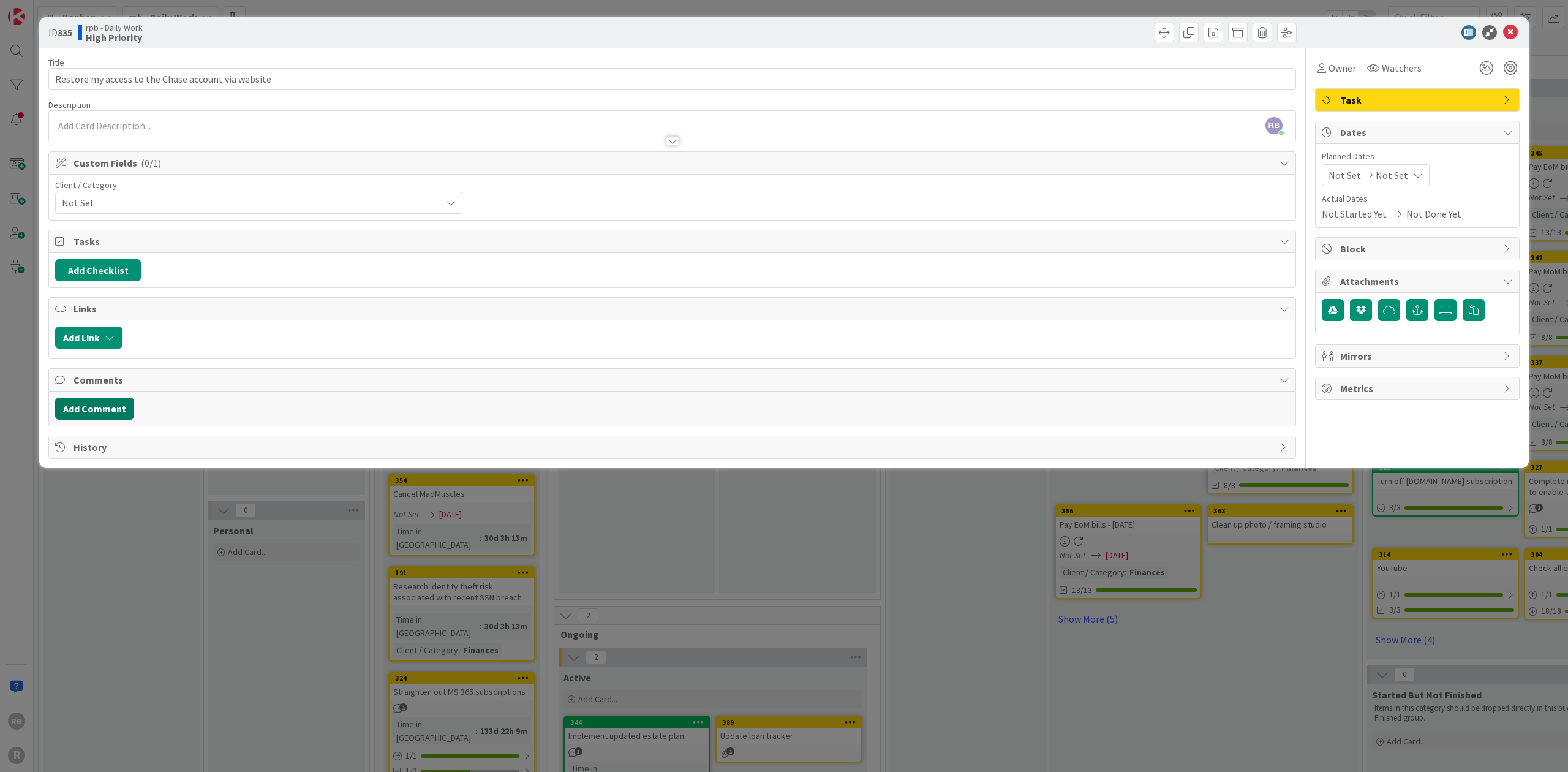
click at [109, 401] on button "Add Comment" at bounding box center [94, 408] width 79 height 22
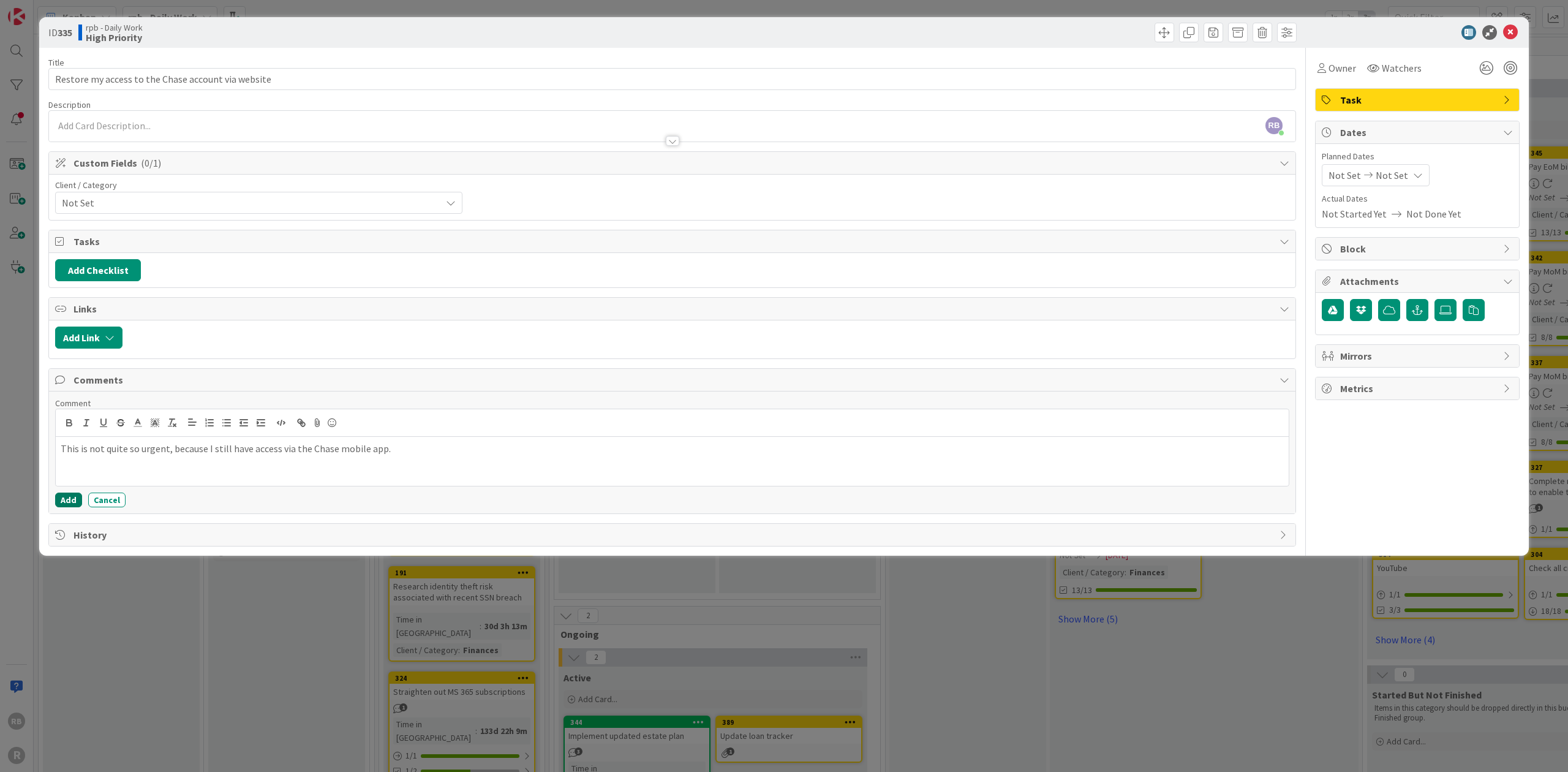
click at [75, 493] on button "Add" at bounding box center [68, 499] width 27 height 15
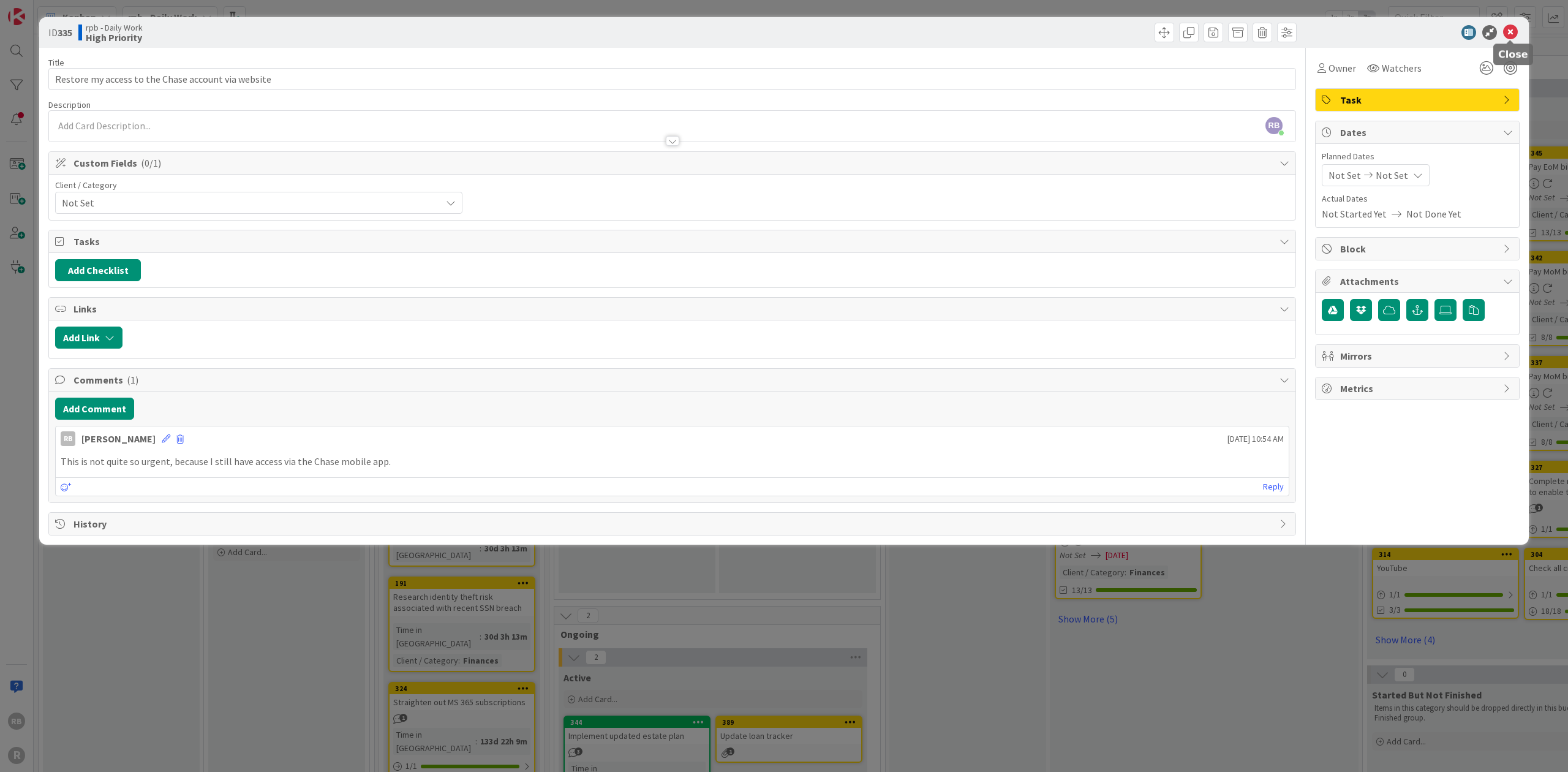
click at [783, 30] on icon at bounding box center [1510, 32] width 15 height 15
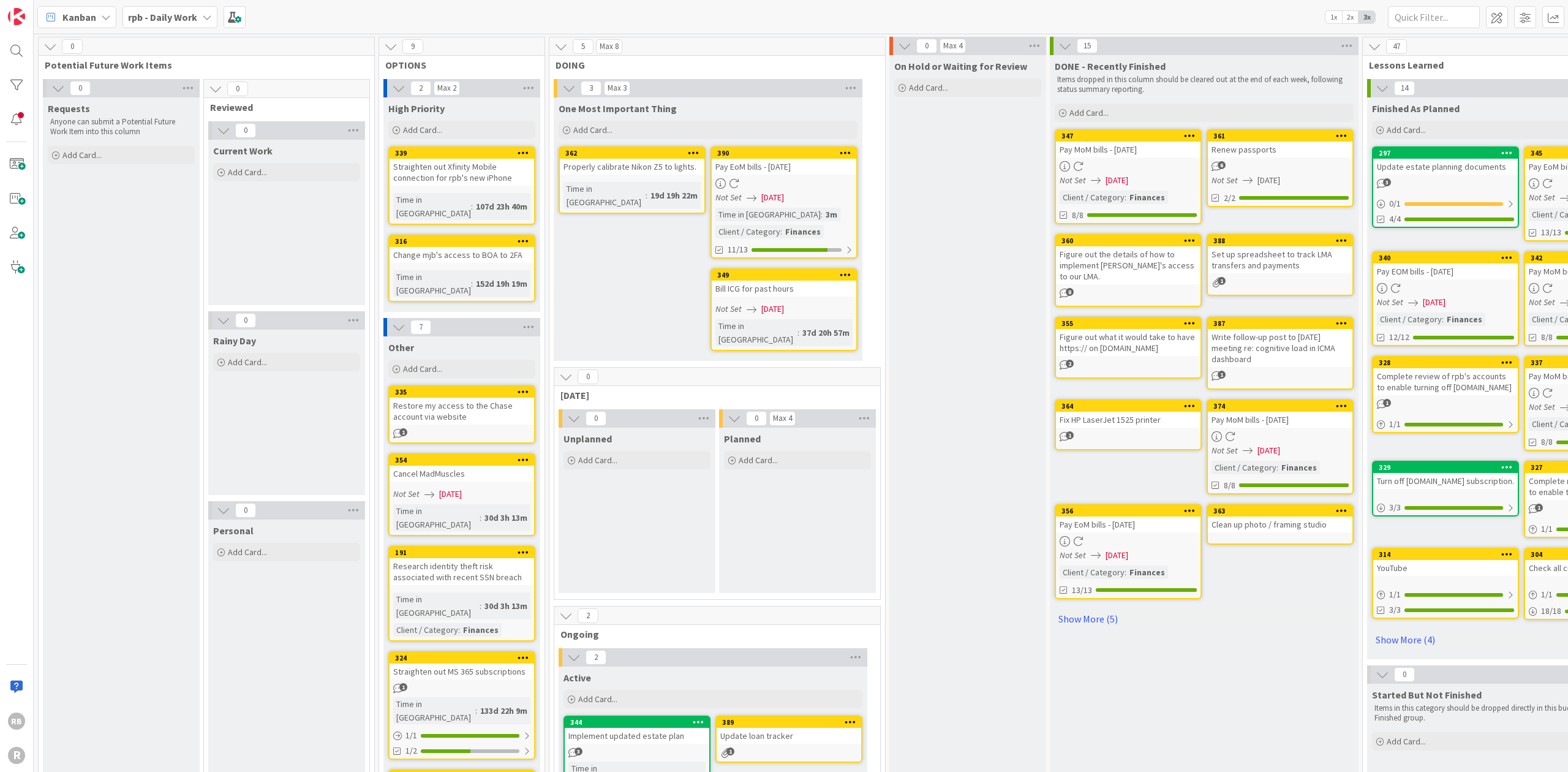
click at [99, 151] on span "Add Card..." at bounding box center [81, 155] width 39 height 11
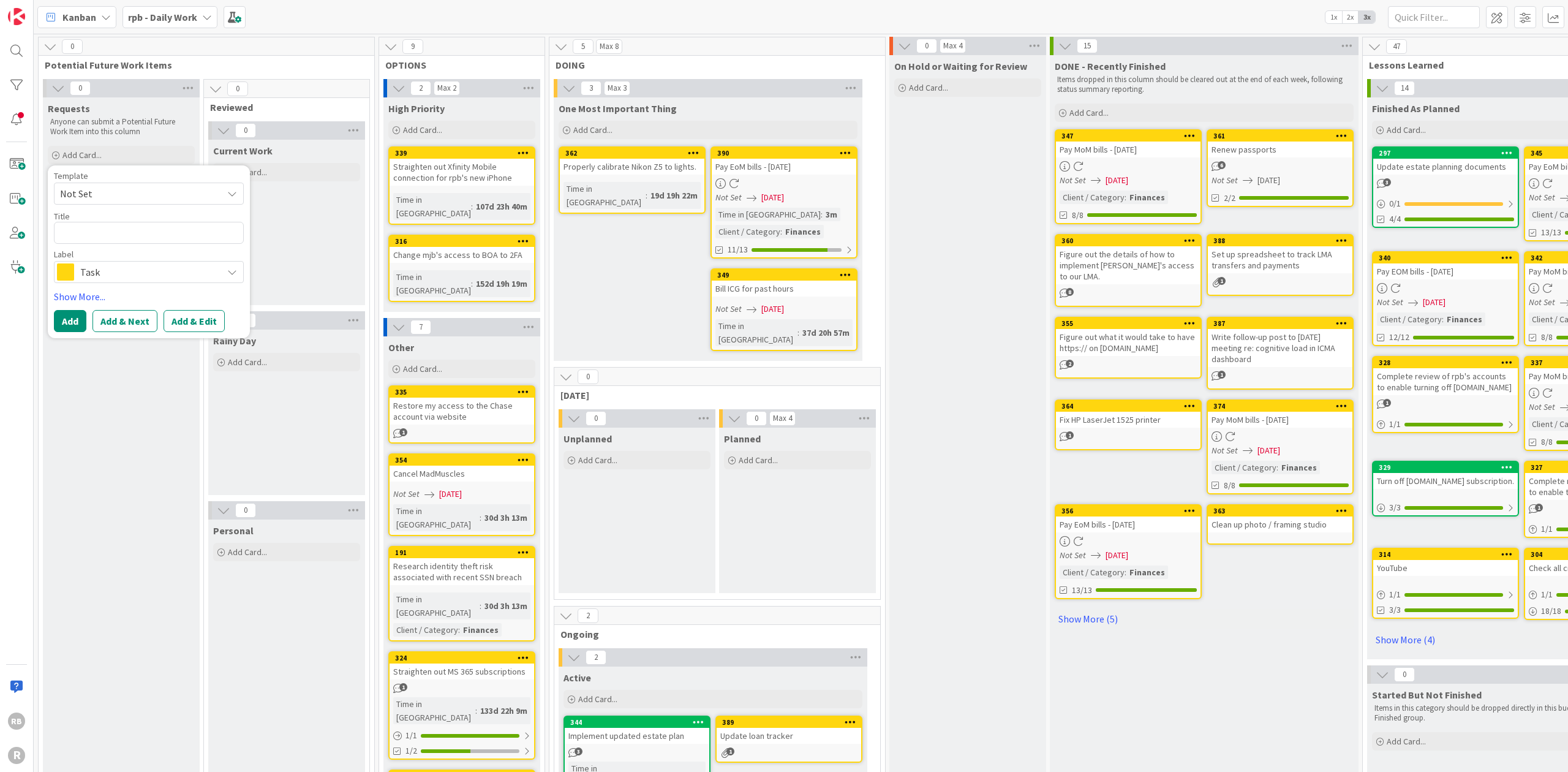
type textarea "x"
type textarea "C"
type textarea "x"
type textarea "Ca"
type textarea "x"
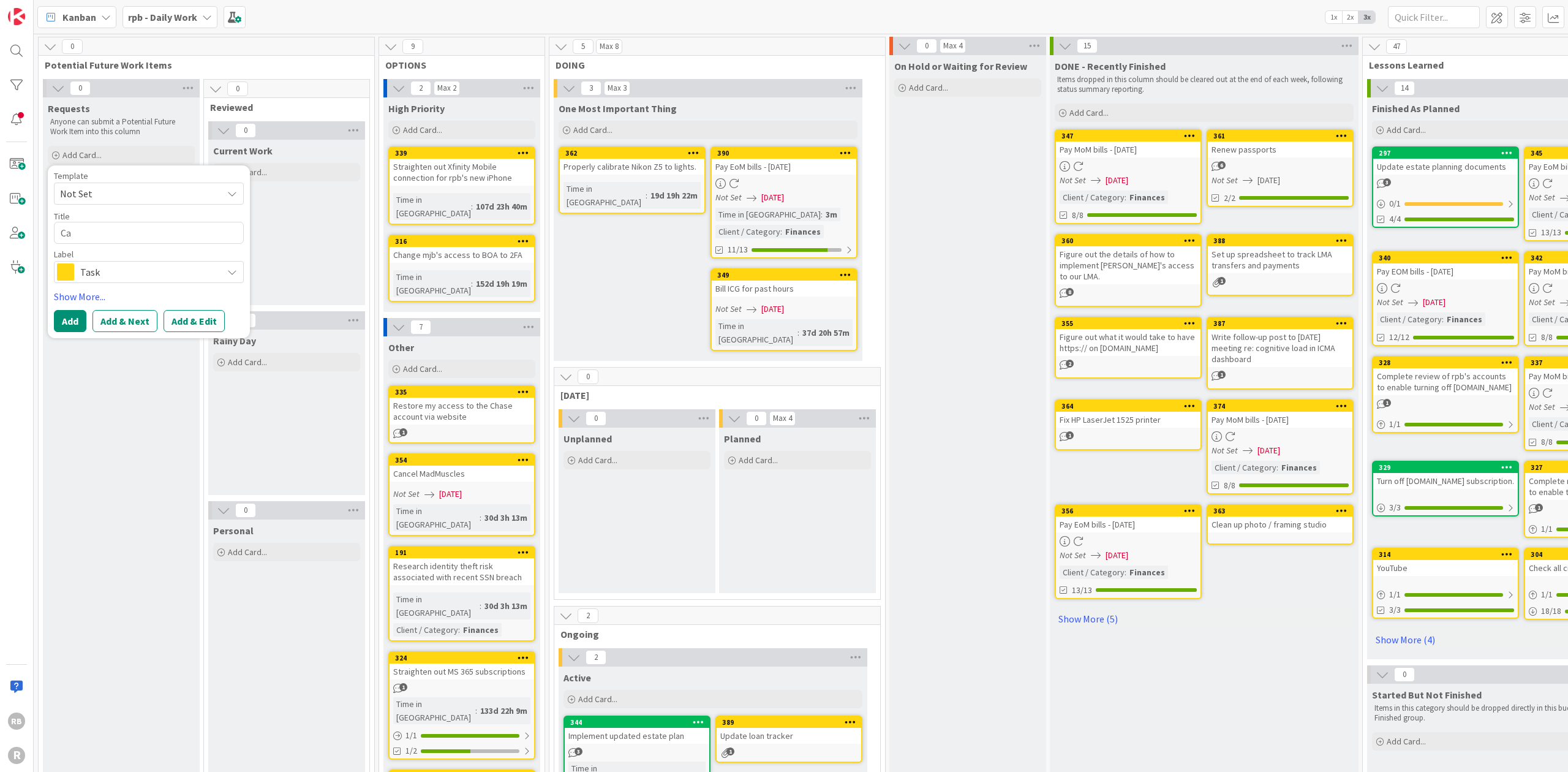
type textarea "Can"
type textarea "x"
type textarea "Canc"
type textarea "x"
type textarea "Cance"
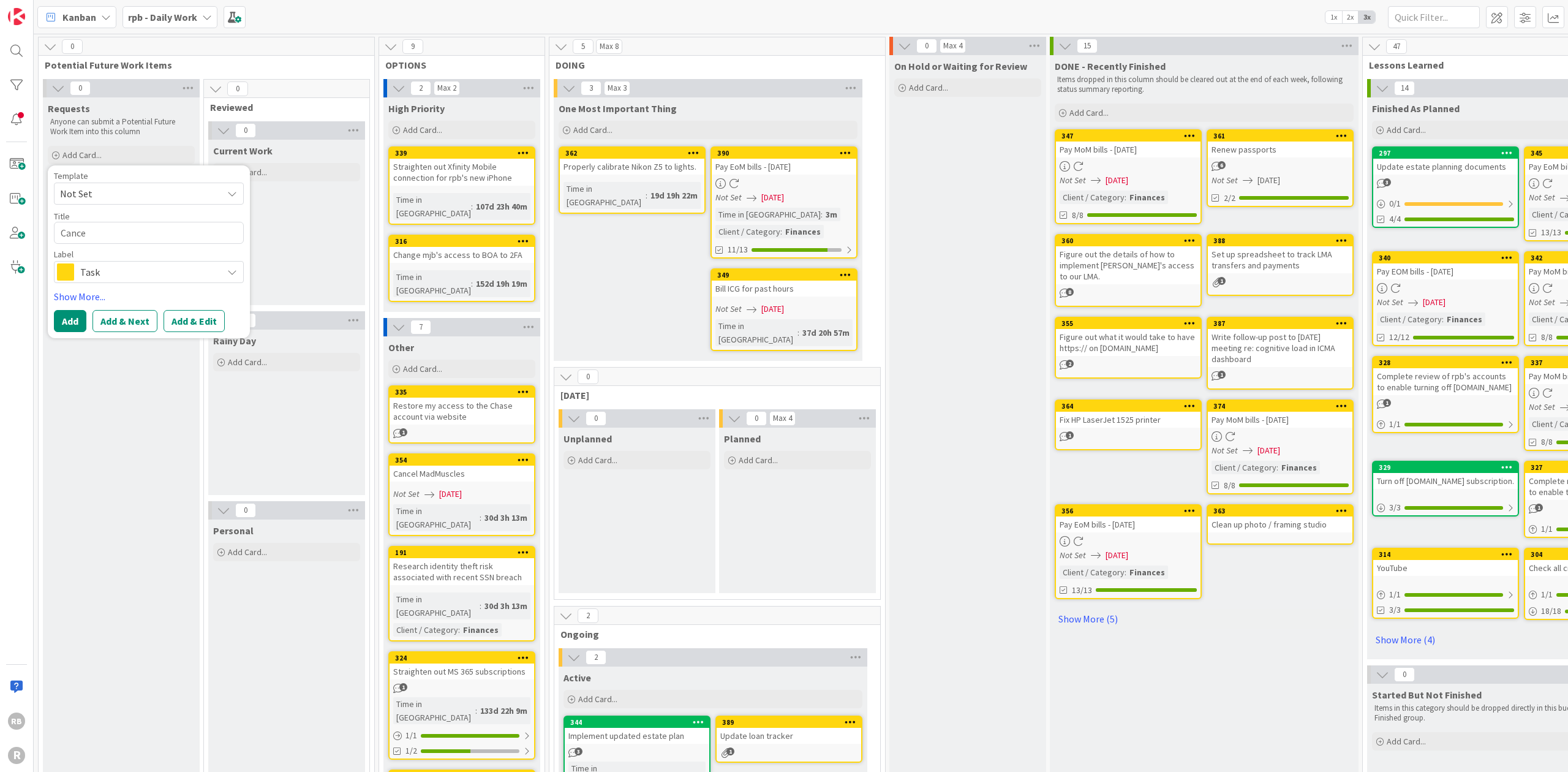
type textarea "x"
type textarea "Cancel"
type textarea "x"
type textarea "Cancel"
type textarea "x"
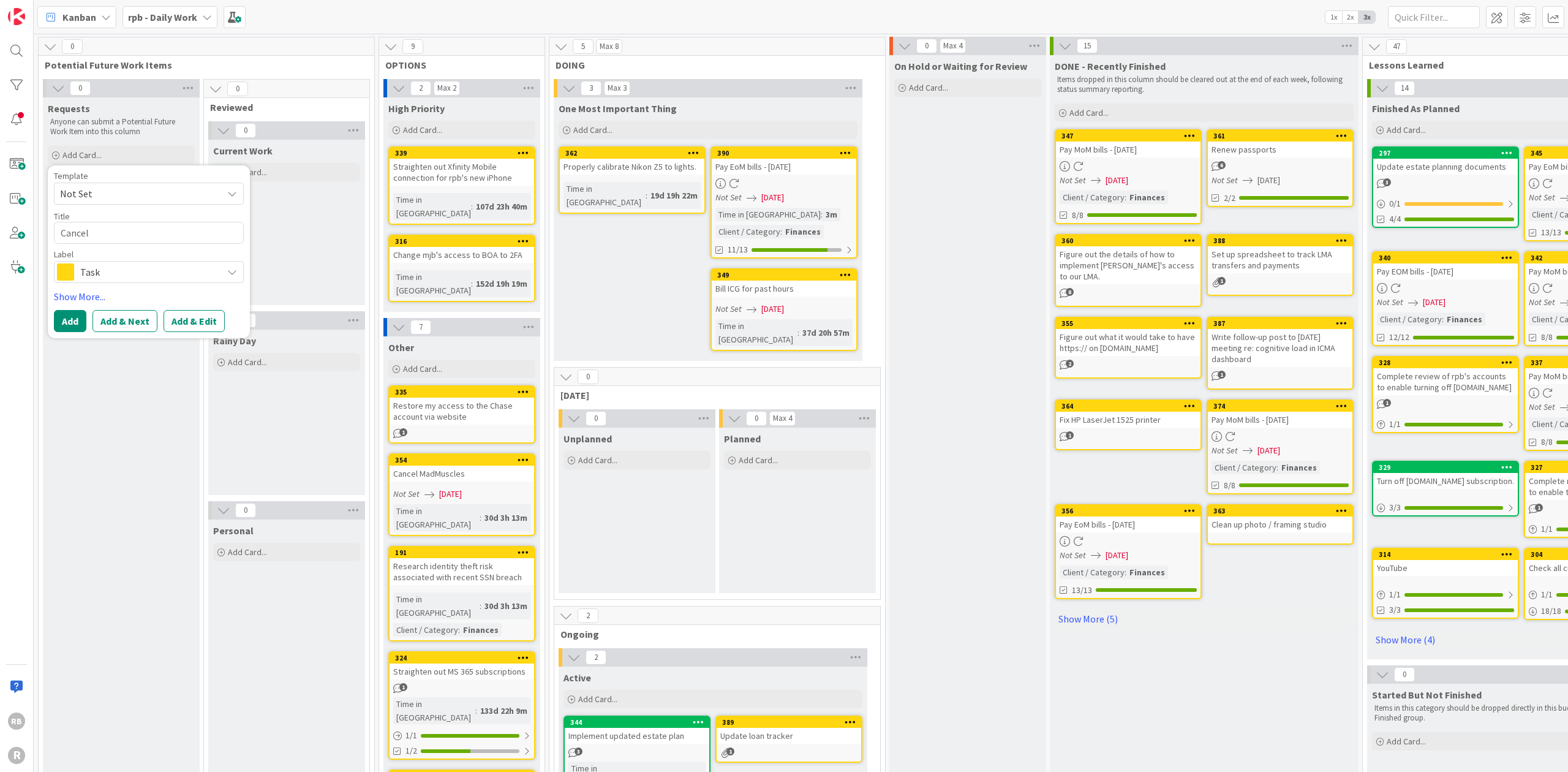
type textarea "Cancel S"
type textarea "x"
type textarea "Cancel Sl"
type textarea "x"
type textarea "Cancel Sla"
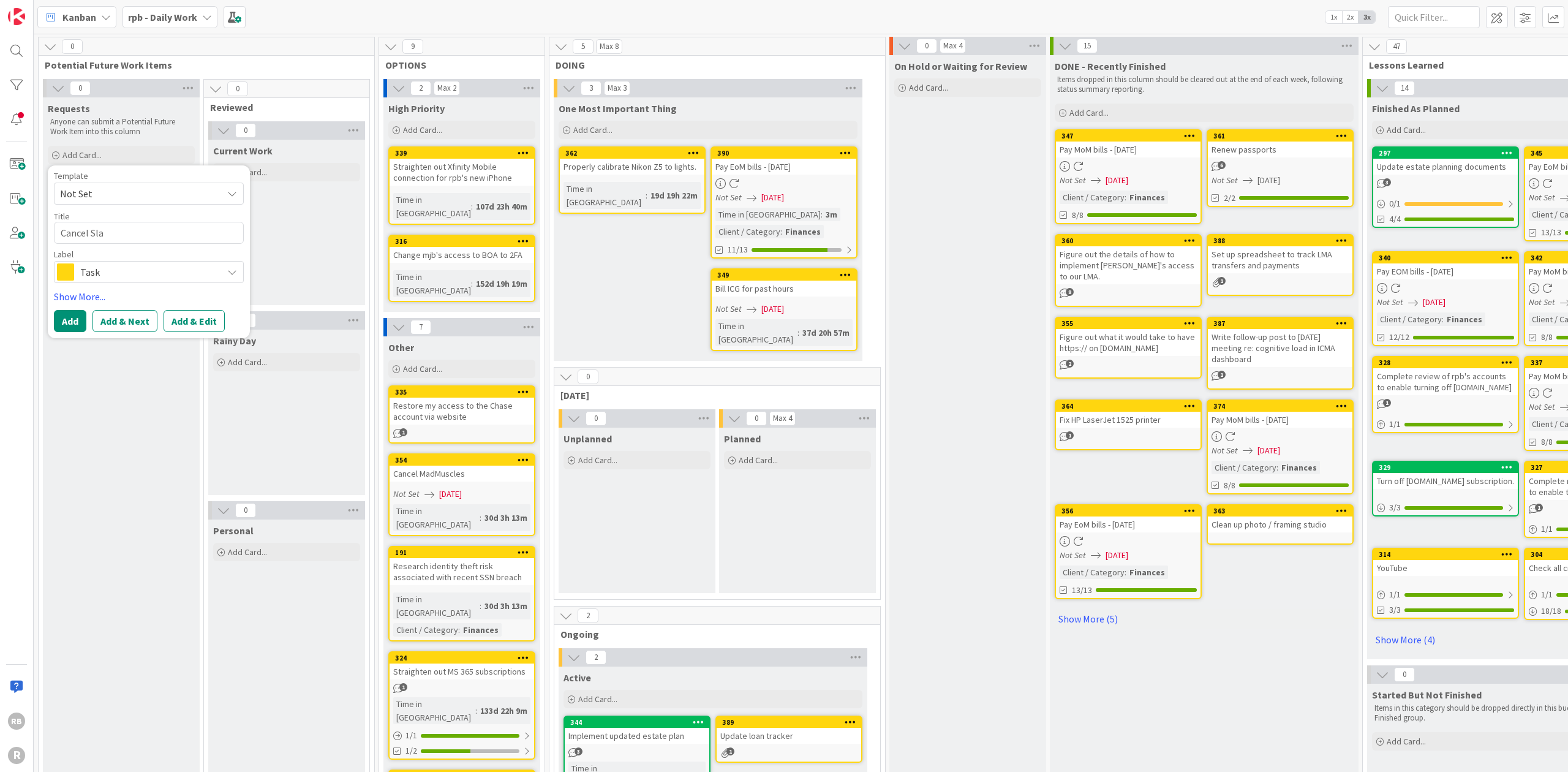
type textarea "x"
type textarea "Cancel Slac"
type textarea "x"
type textarea "Cancel Slack"
type textarea "x"
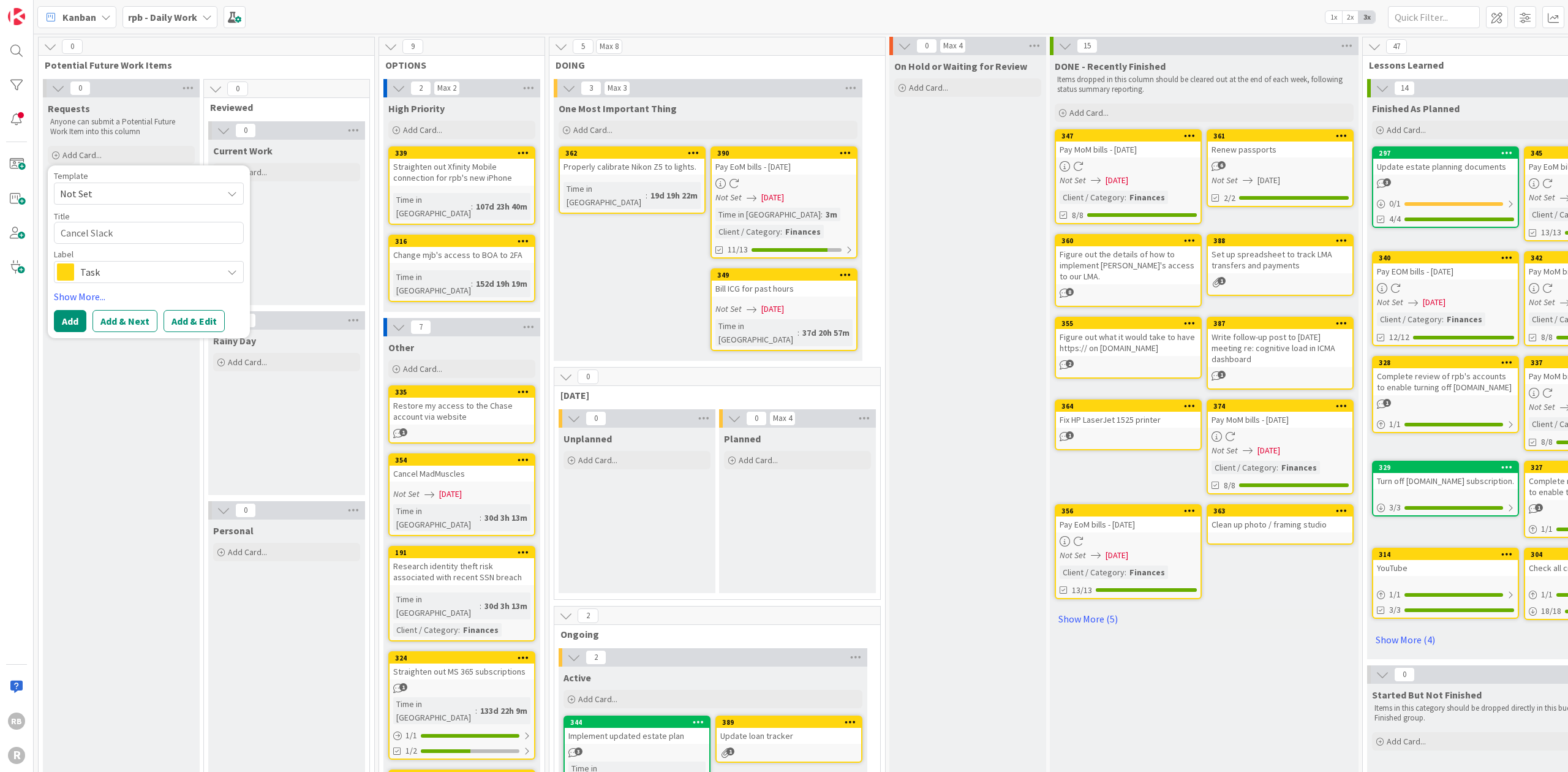
type textarea "Cancel Slack"
type textarea "x"
type textarea "Cancel Slack s"
type textarea "x"
type textarea "Cancel Slack su"
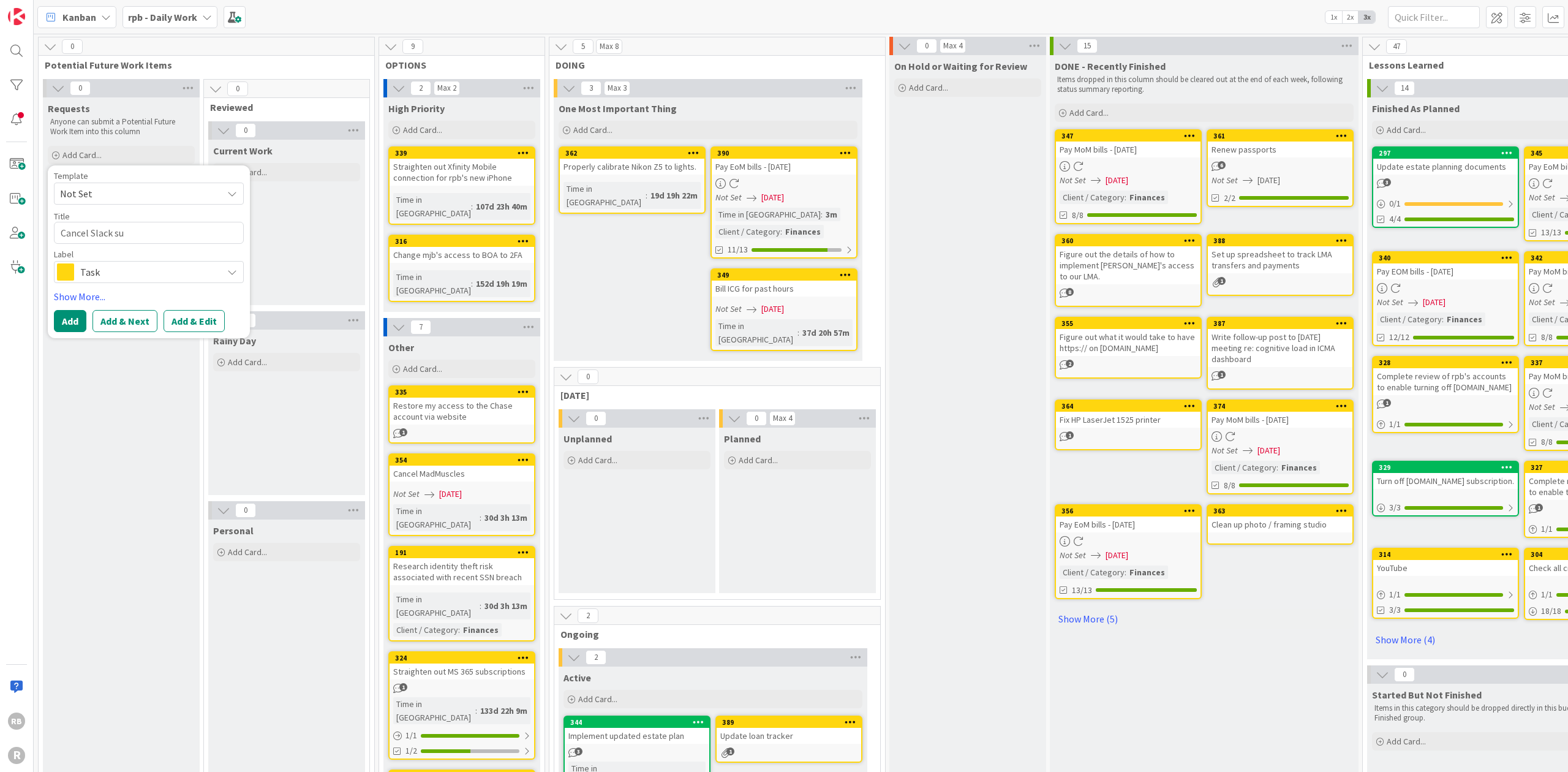
type textarea "x"
type textarea "Cancel Slack sub"
type textarea "x"
type textarea "Cancel Slack subs"
type textarea "x"
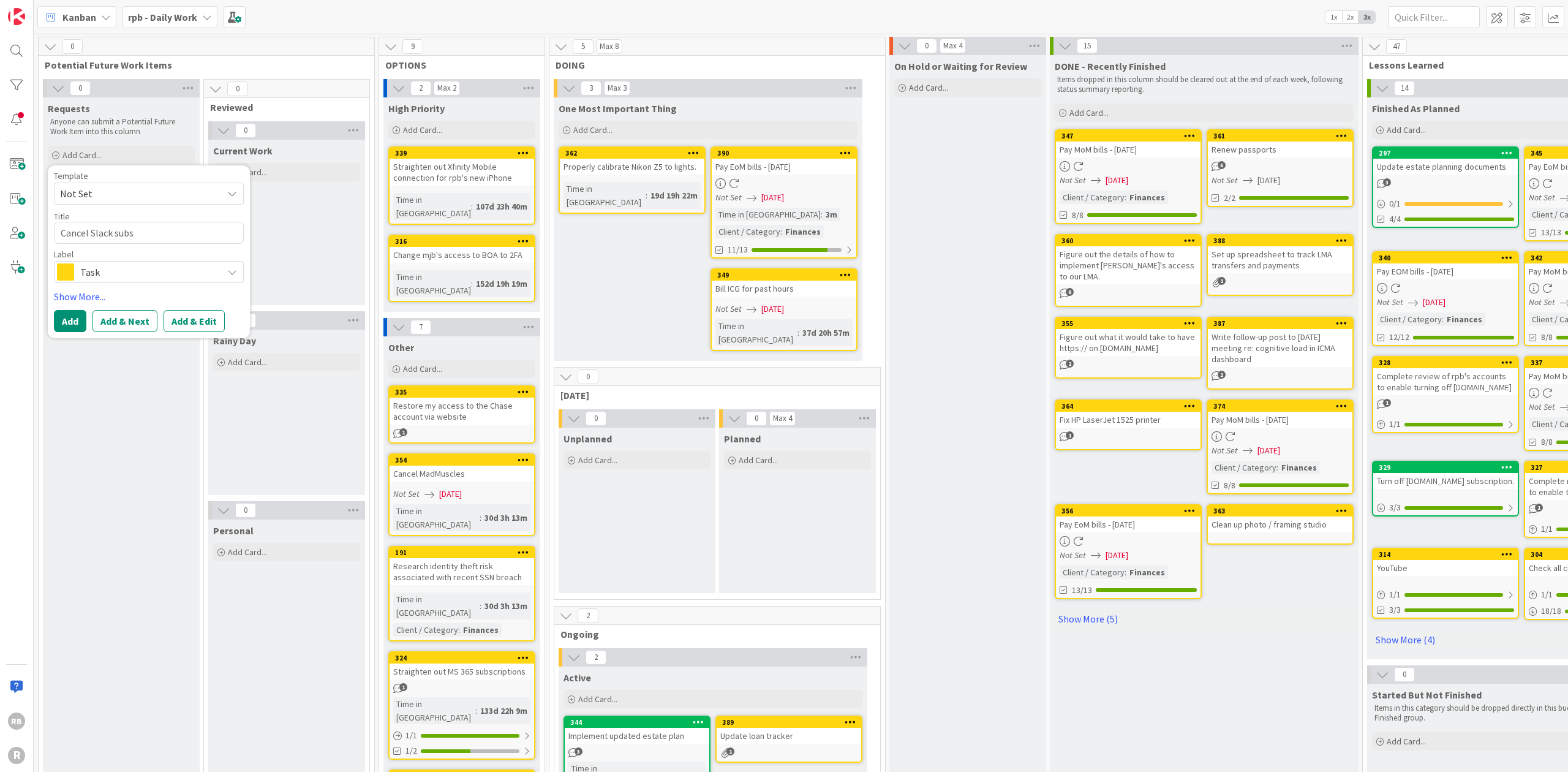
type textarea "Cancel Slack subsc"
type textarea "x"
type textarea "Cancel Slack subscr"
type textarea "x"
type textarea "Cancel Slack subscri"
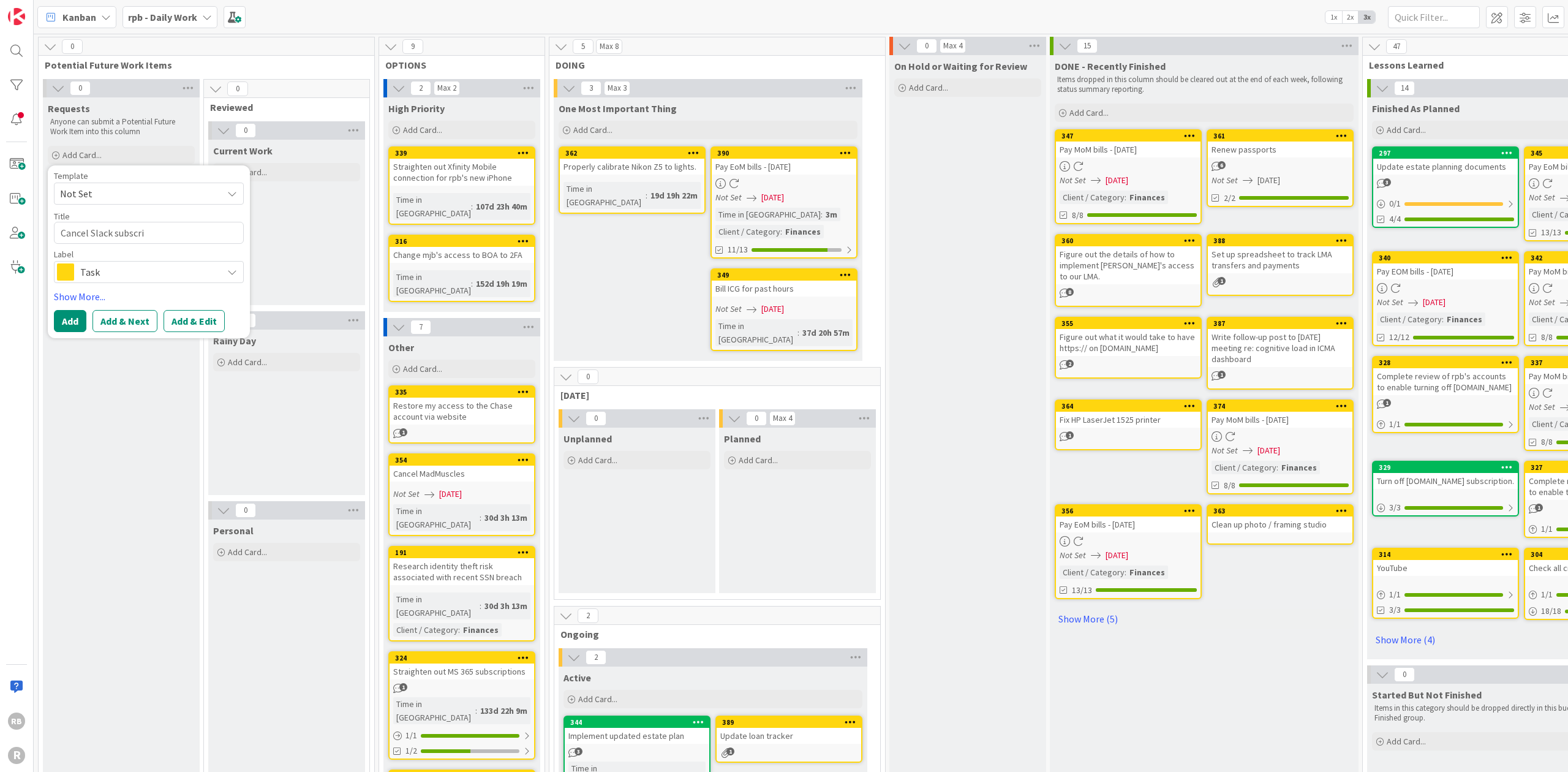
type textarea "x"
type textarea "Cancel Slack subscrip"
type textarea "x"
type textarea "Cancel Slack subscript"
type textarea "x"
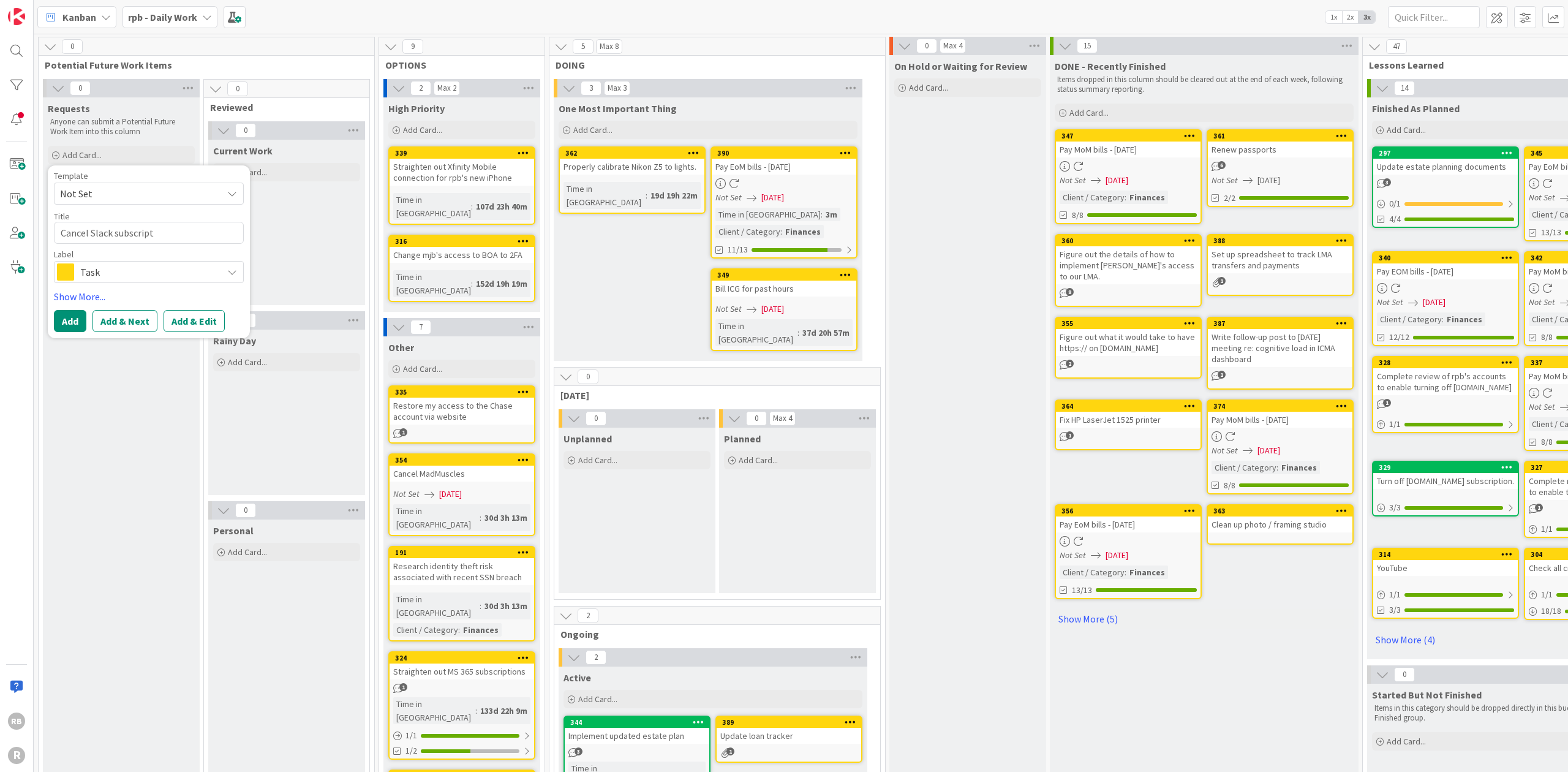
type textarea "Cancel Slack subscripti"
type textarea "x"
type textarea "Cancel Slack subscriptio"
type textarea "x"
type textarea "Cancel Slack subscription"
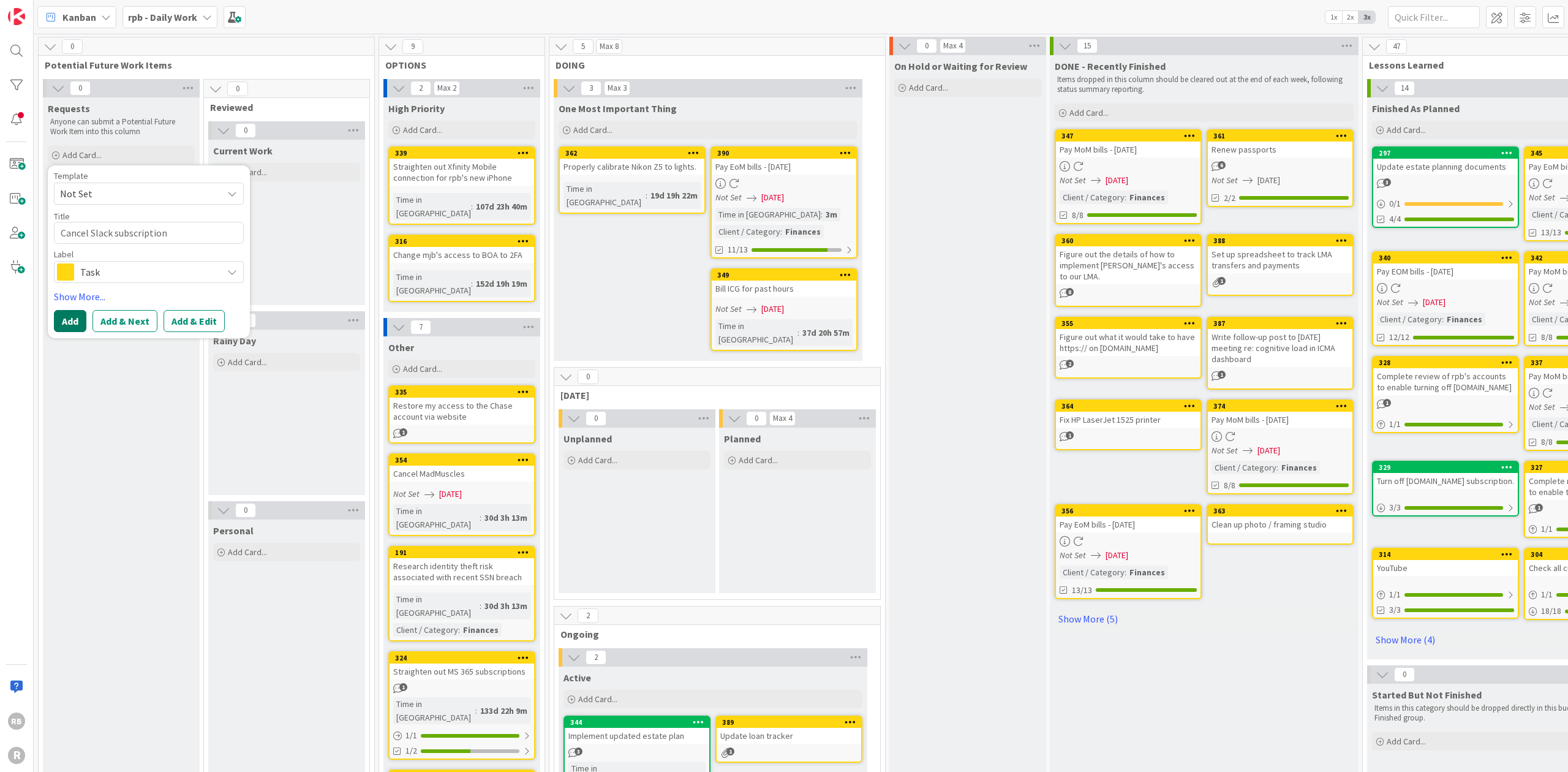
click at [69, 316] on button "Add" at bounding box center [69, 320] width 32 height 22
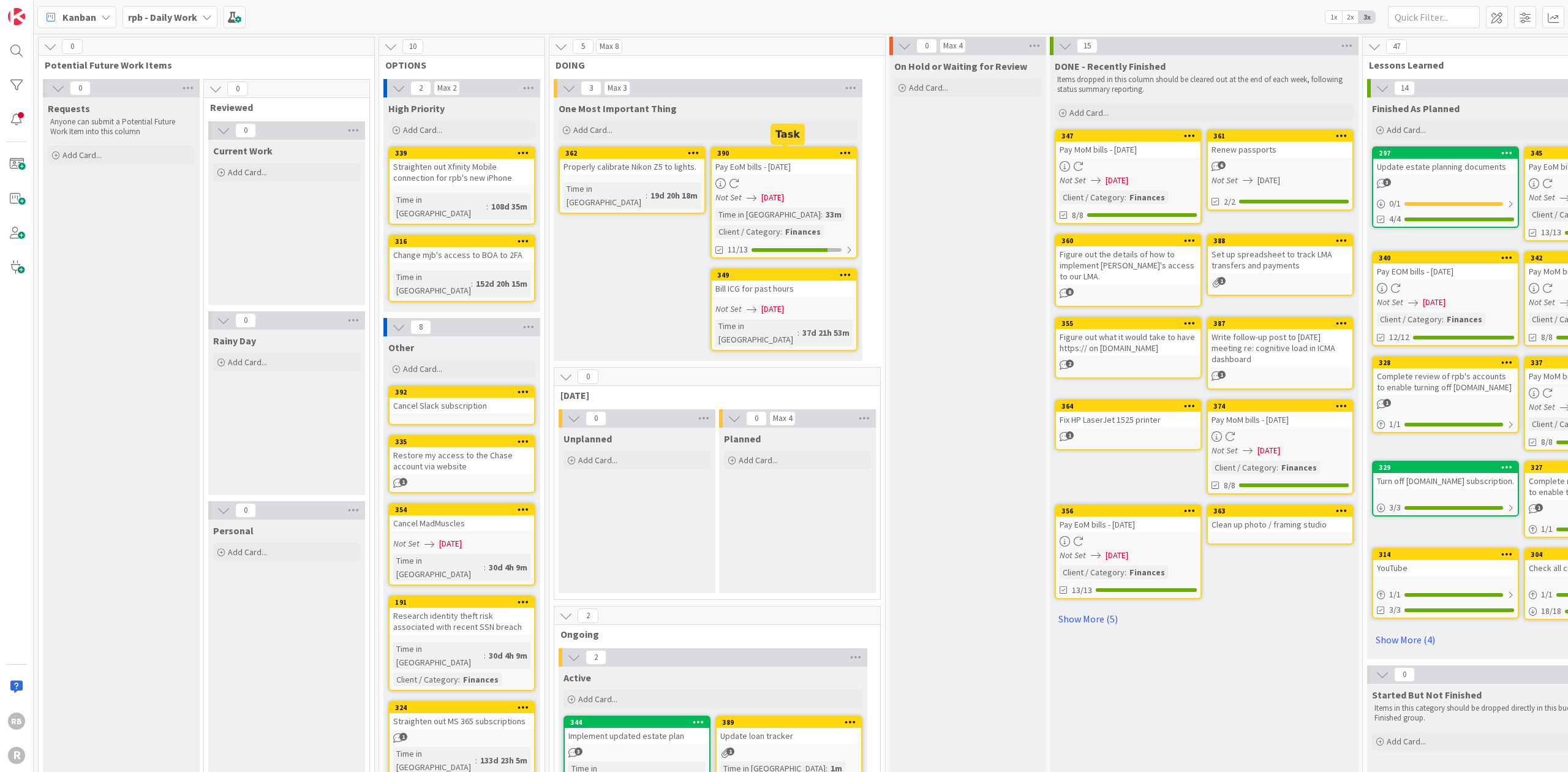
click at [780, 153] on div "390" at bounding box center [787, 153] width 139 height 9
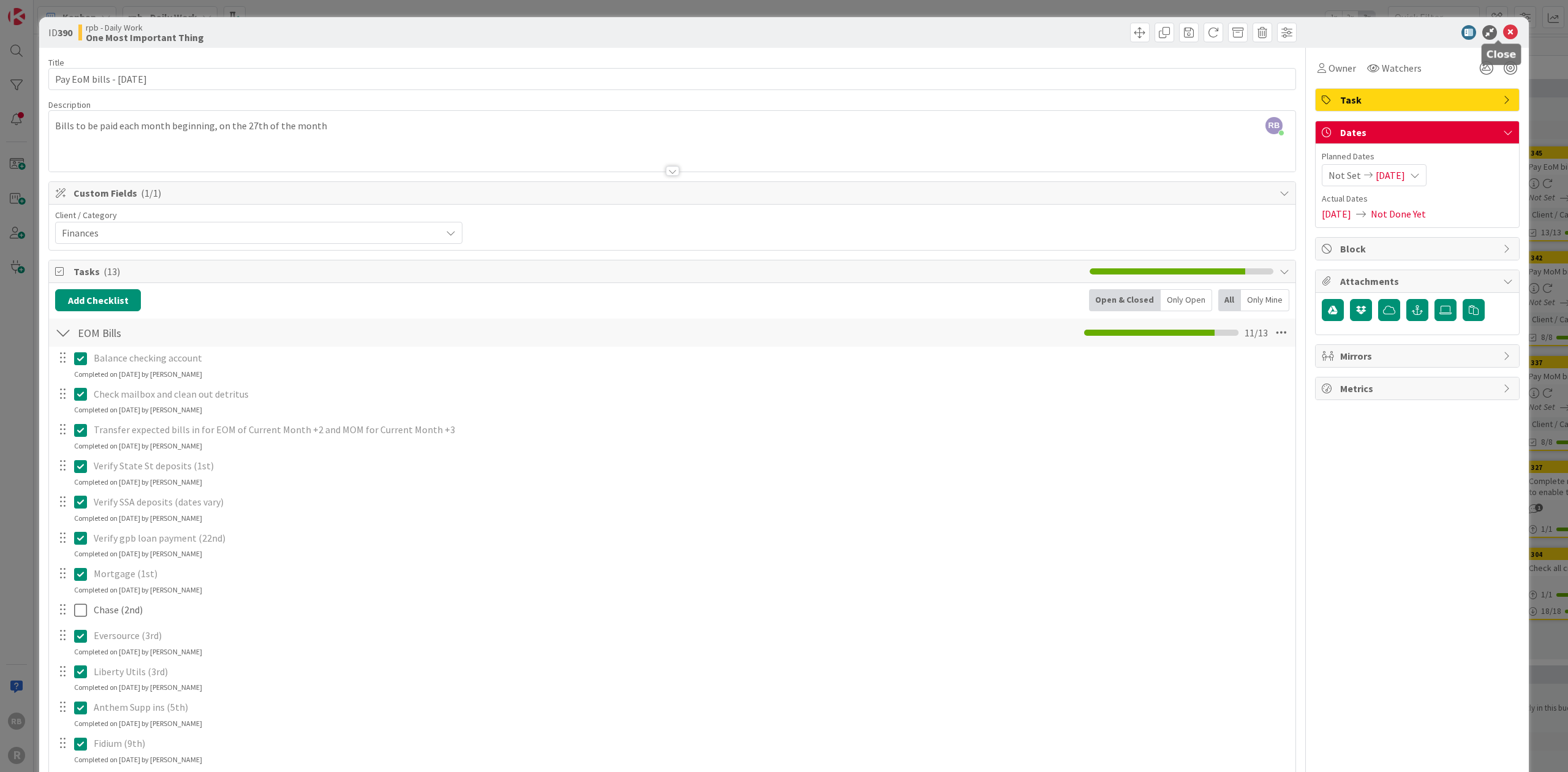
click at [783, 30] on icon at bounding box center [1510, 32] width 15 height 15
